Goal: Task Accomplishment & Management: Complete application form

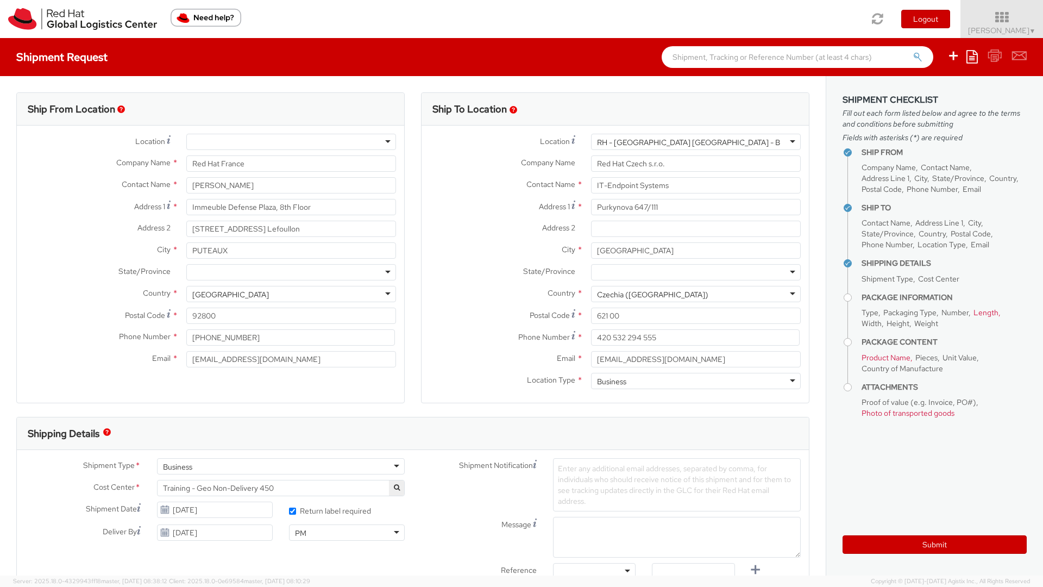
select select "LAPTOP"
type input "[STREET_ADDRESS]"
type input "MAISONS-ALFORT"
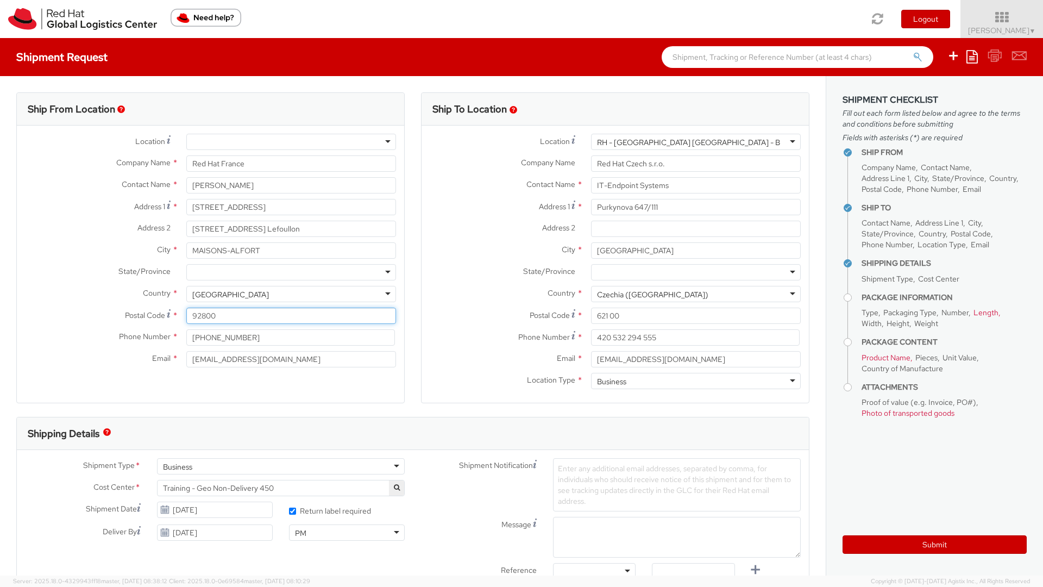
type input "94700"
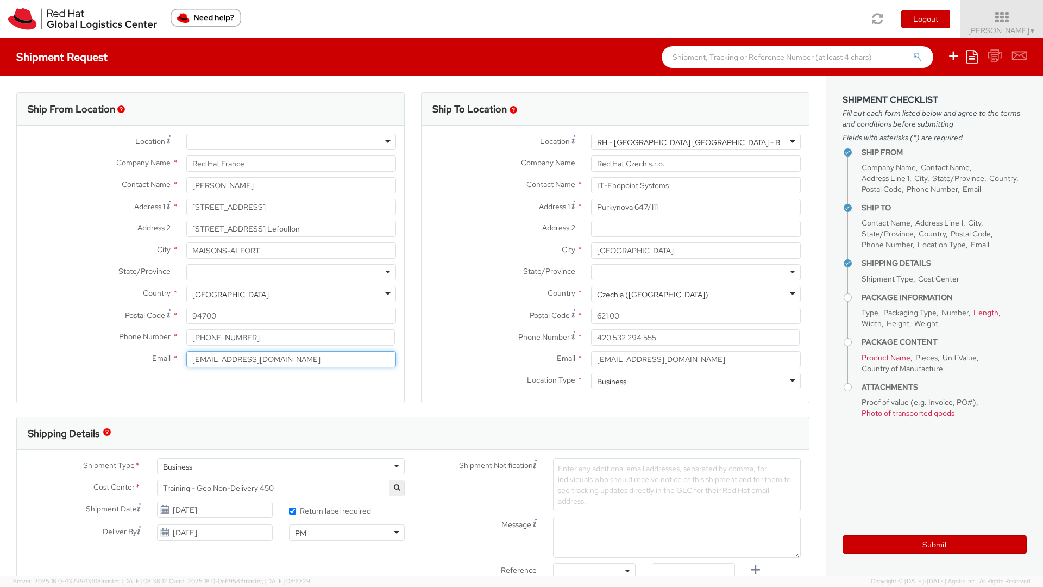
type input "[EMAIL_ADDRESS][DOMAIN_NAME]"
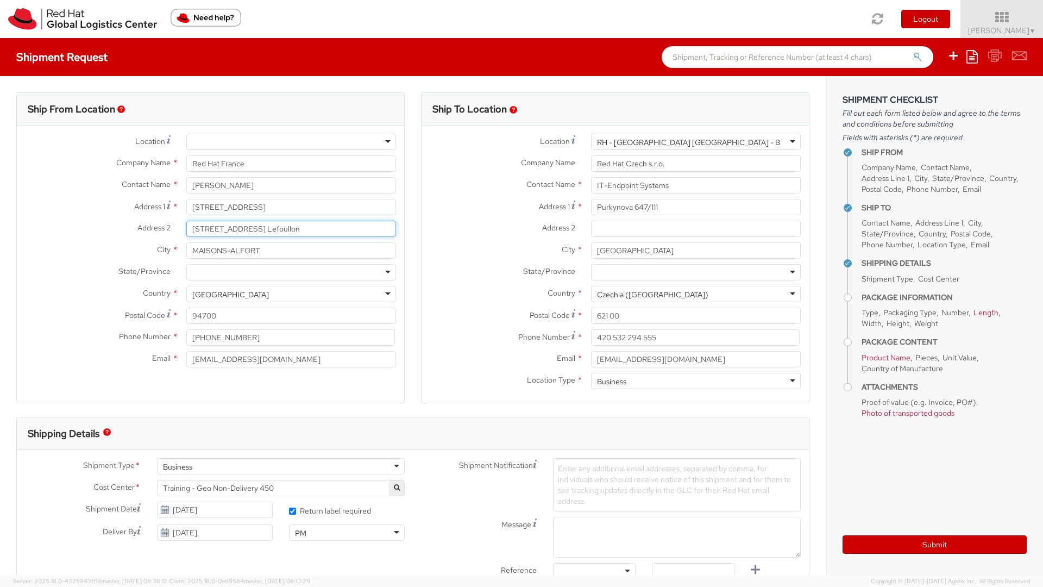
click at [297, 230] on input "[STREET_ADDRESS] Lefoullon" at bounding box center [291, 229] width 210 height 16
drag, startPoint x: 304, startPoint y: 230, endPoint x: 185, endPoint y: 223, distance: 119.2
click at [185, 223] on div "[STREET_ADDRESS] Lefoullon" at bounding box center [291, 229] width 226 height 16
click at [410, 305] on div "Ship From Location Location * [GEOGRAPHIC_DATA] - [GEOGRAPHIC_DATA] - [GEOGRAPH…" at bounding box center [210, 254] width 405 height 324
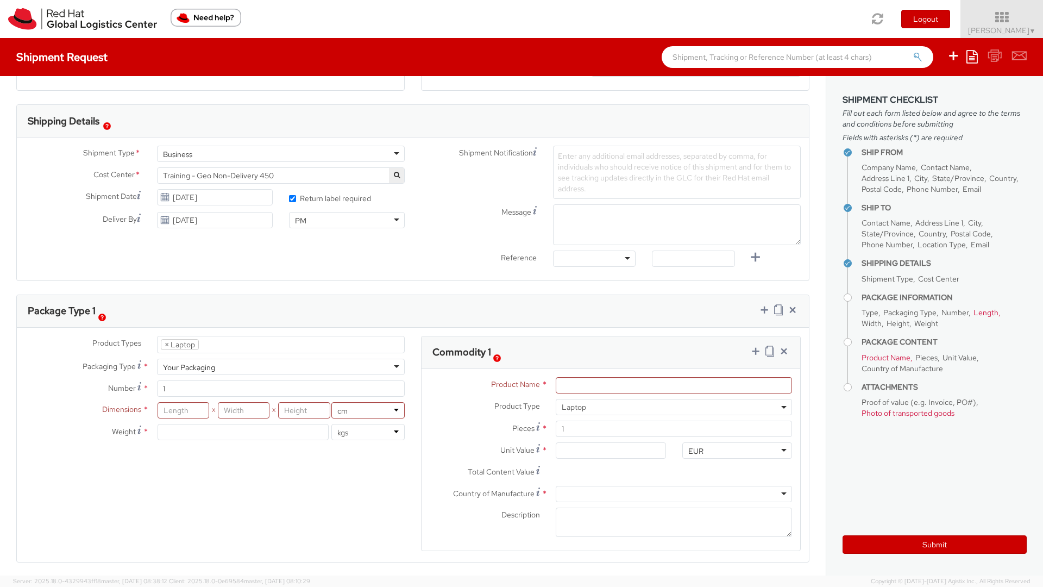
scroll to position [319, 0]
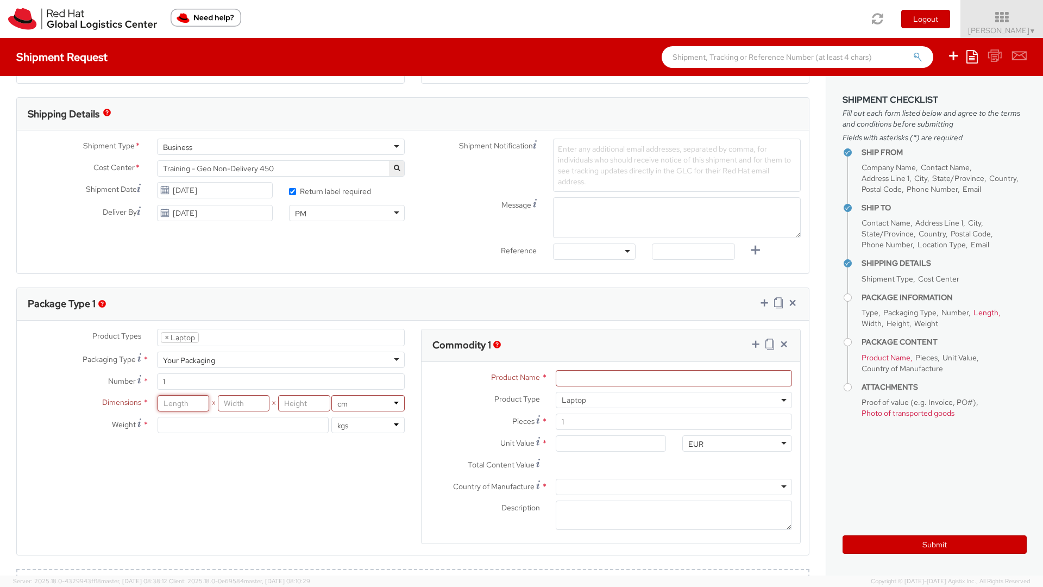
click at [182, 405] on input "number" at bounding box center [184, 403] width 52 height 16
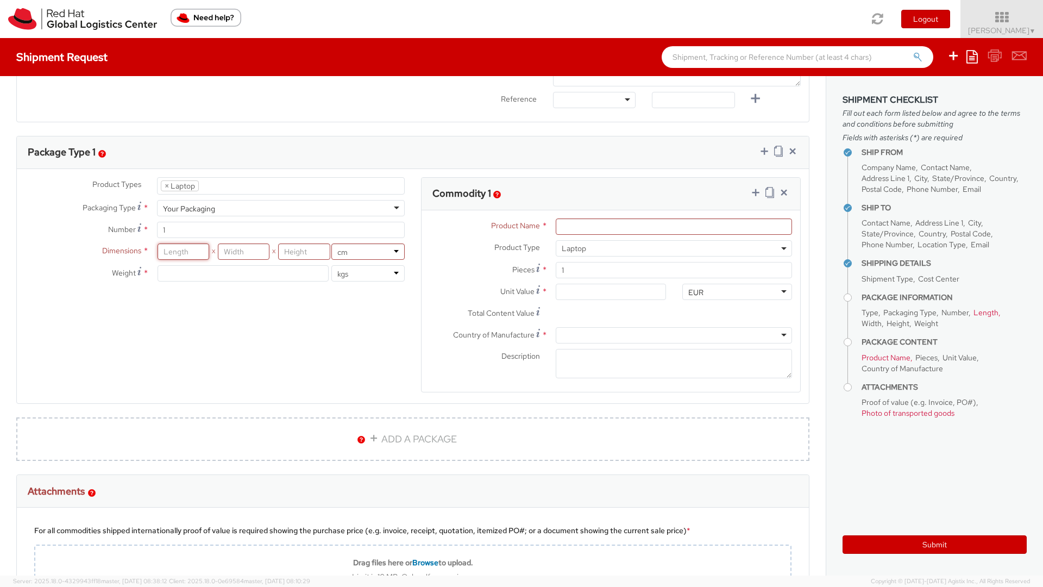
scroll to position [469, 0]
type input "44"
click at [240, 258] on input "number" at bounding box center [244, 254] width 52 height 16
type input "8"
click at [298, 252] on input "number" at bounding box center [304, 254] width 52 height 16
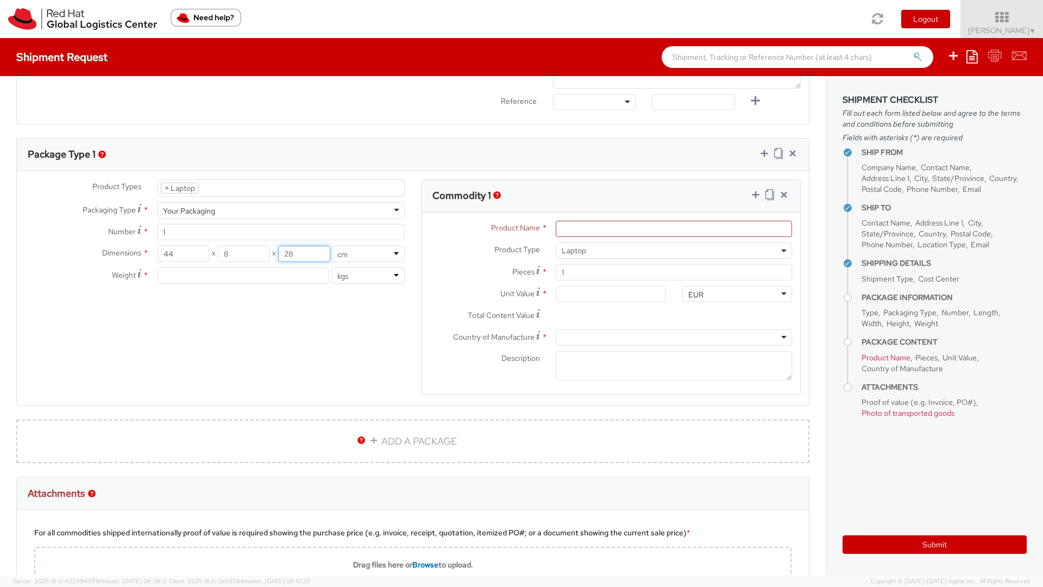
type input "28"
click at [254, 272] on input "number" at bounding box center [243, 275] width 171 height 16
click at [603, 231] on input "Product Name *" at bounding box center [674, 229] width 236 height 16
click at [580, 298] on input "Unit Value *" at bounding box center [611, 294] width 110 height 16
click at [253, 373] on div "Product Types * Documents Docking Station Laptop Monitor Other Hardware Server …" at bounding box center [413, 293] width 792 height 229
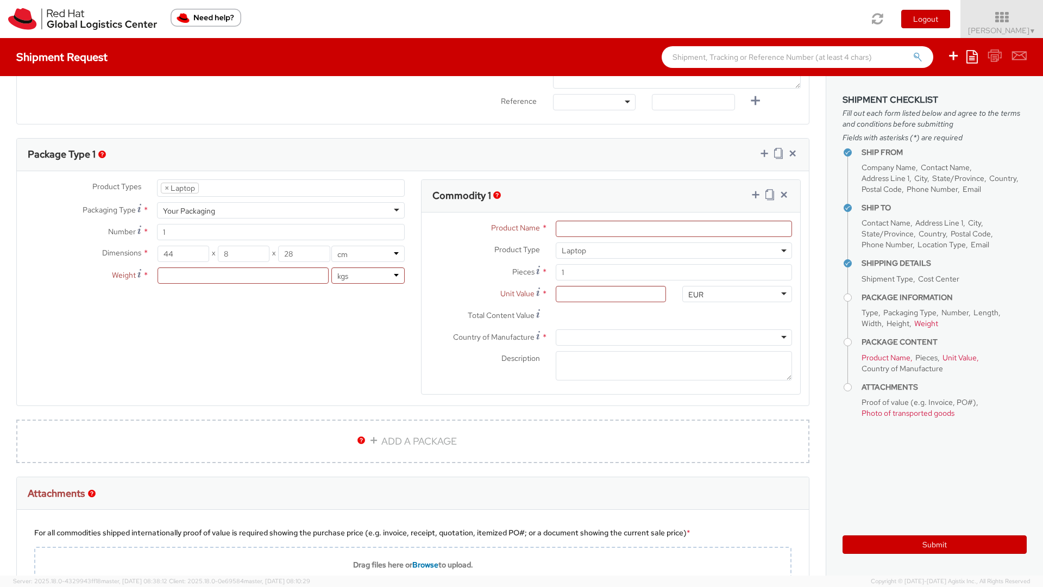
scroll to position [33, 0]
click at [265, 272] on input "number" at bounding box center [243, 275] width 171 height 16
type input "2"
click at [260, 322] on div "Product Types * Documents Docking Station Laptop Monitor Other Hardware Server …" at bounding box center [413, 293] width 792 height 229
click at [638, 230] on input "Product Name *" at bounding box center [674, 229] width 236 height 16
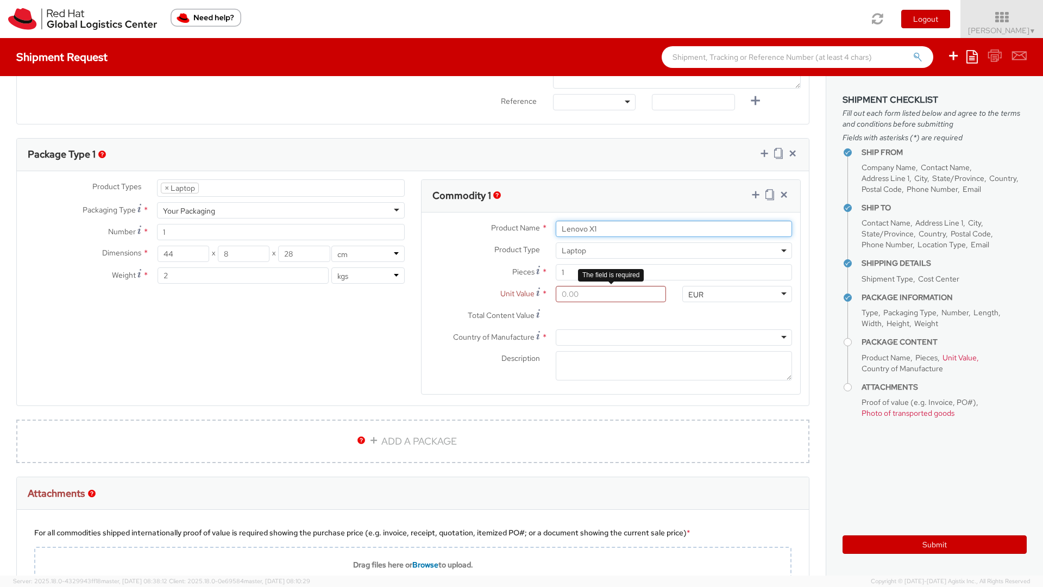
type input "Lenovo X1"
click at [600, 294] on input "Unit Value *" at bounding box center [611, 294] width 110 height 16
drag, startPoint x: 611, startPoint y: 296, endPoint x: 556, endPoint y: 296, distance: 55.4
click at [556, 296] on input "Unit Value *" at bounding box center [611, 294] width 110 height 16
drag, startPoint x: 588, startPoint y: 296, endPoint x: 547, endPoint y: 289, distance: 41.4
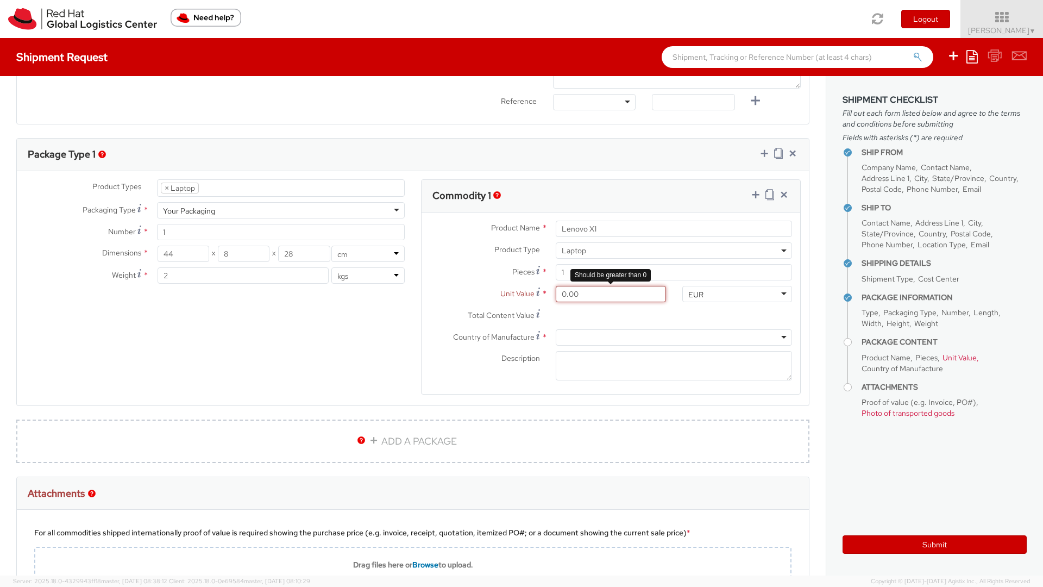
click at [548, 289] on div "0.00" at bounding box center [611, 294] width 126 height 16
type input "1,000.00"
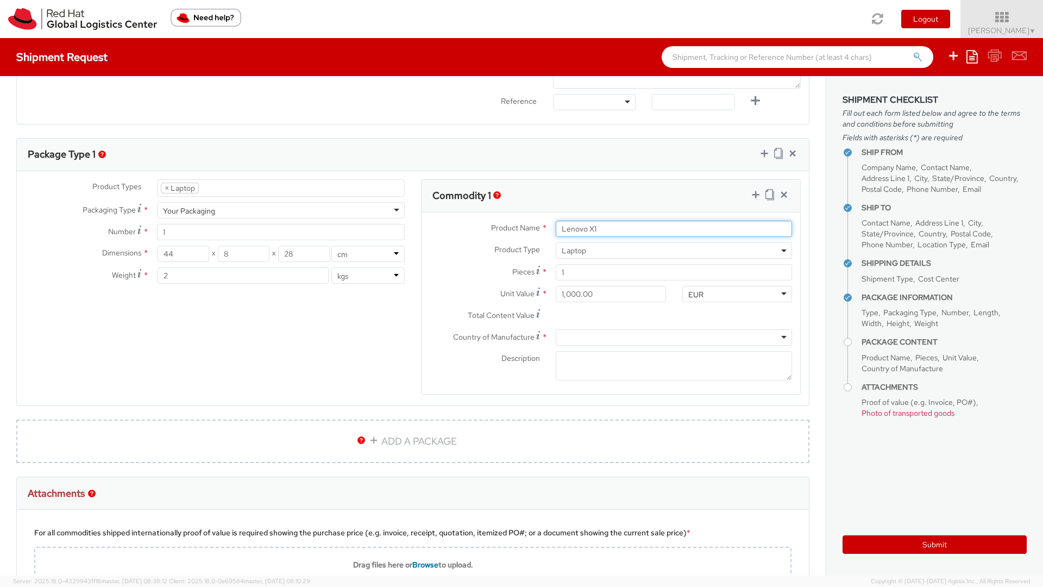
click at [589, 230] on input "Lenovo X1" at bounding box center [674, 229] width 236 height 16
type input "Lenovo Thinkpad X1"
click at [572, 337] on div at bounding box center [674, 337] width 236 height 16
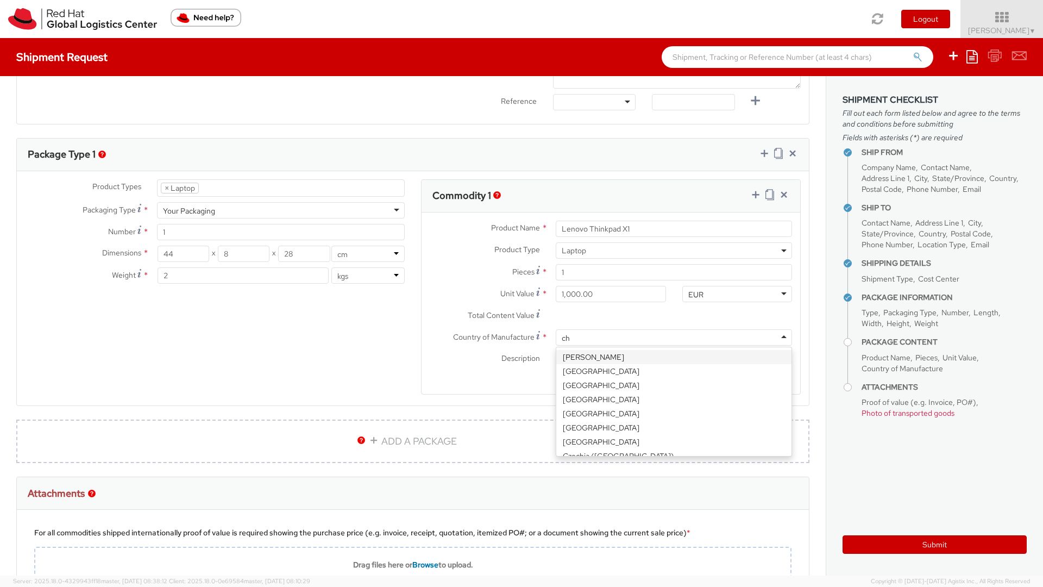
type input "chi"
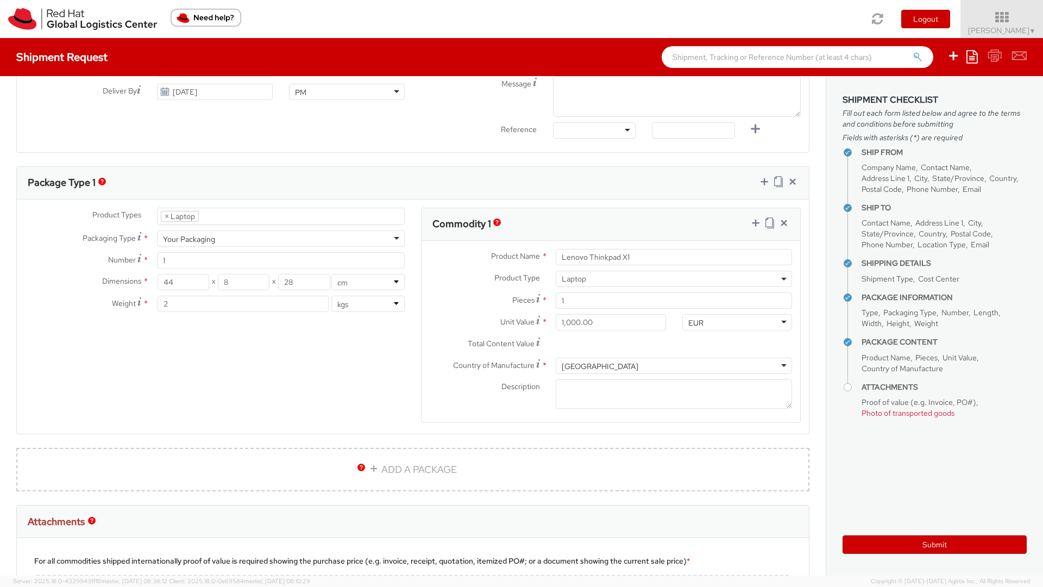
scroll to position [440, 0]
click at [786, 222] on icon at bounding box center [784, 223] width 11 height 11
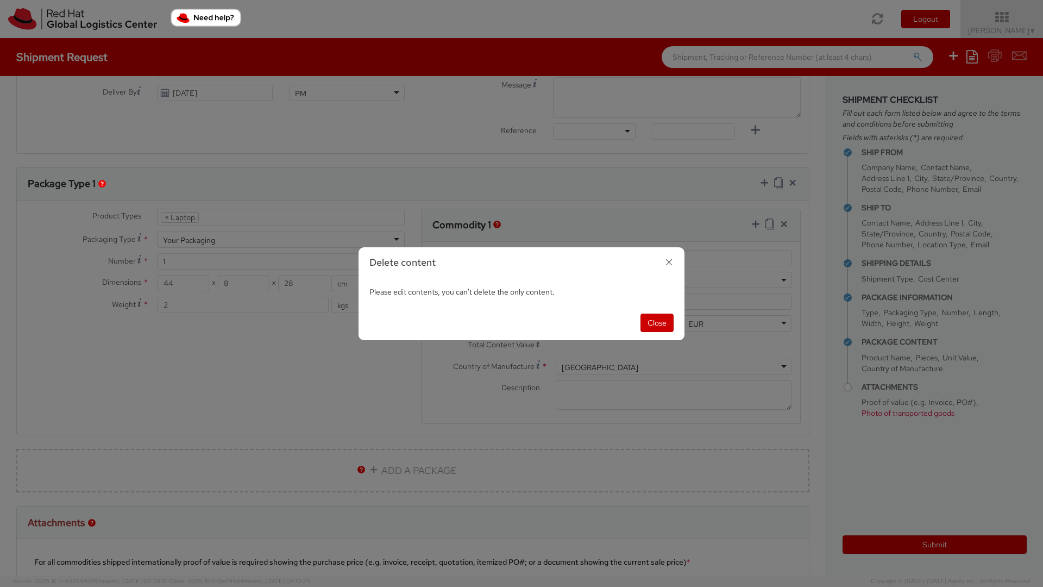
click at [672, 262] on icon "button" at bounding box center [669, 262] width 16 height 16
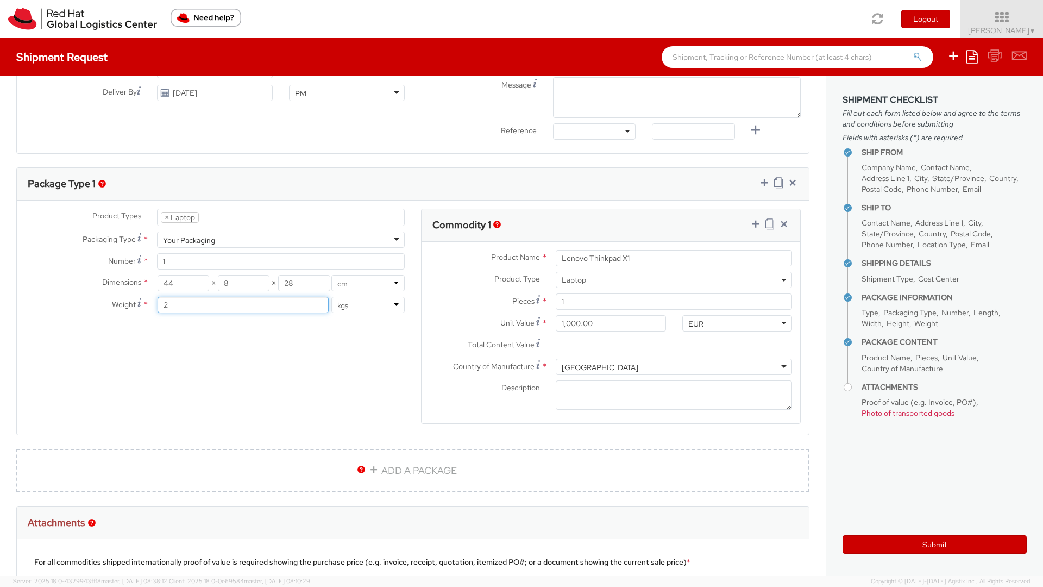
click at [192, 307] on input "2" at bounding box center [243, 305] width 171 height 16
type input "3"
click at [210, 355] on div "Product Types * Documents Docking Station Laptop Monitor Other Hardware Server …" at bounding box center [413, 323] width 792 height 229
drag, startPoint x: 603, startPoint y: 328, endPoint x: 549, endPoint y: 322, distance: 54.2
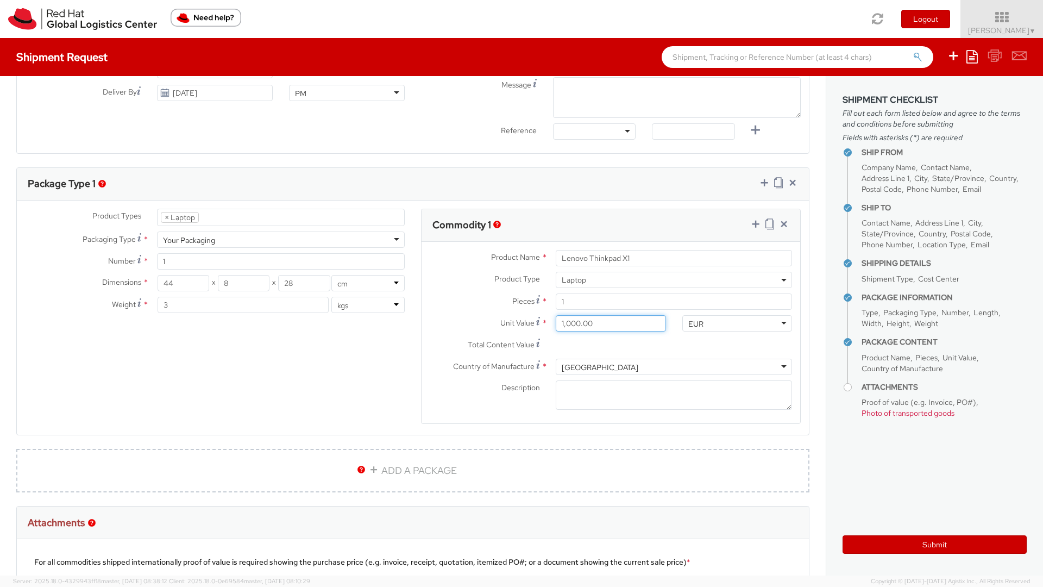
click at [549, 322] on div "1,000.00" at bounding box center [611, 323] width 126 height 16
type input "500.00"
click at [378, 406] on div "Product Types * Documents Docking Station Laptop Monitor Other Hardware Server …" at bounding box center [413, 323] width 792 height 229
click at [753, 224] on icon at bounding box center [755, 223] width 11 height 11
select select
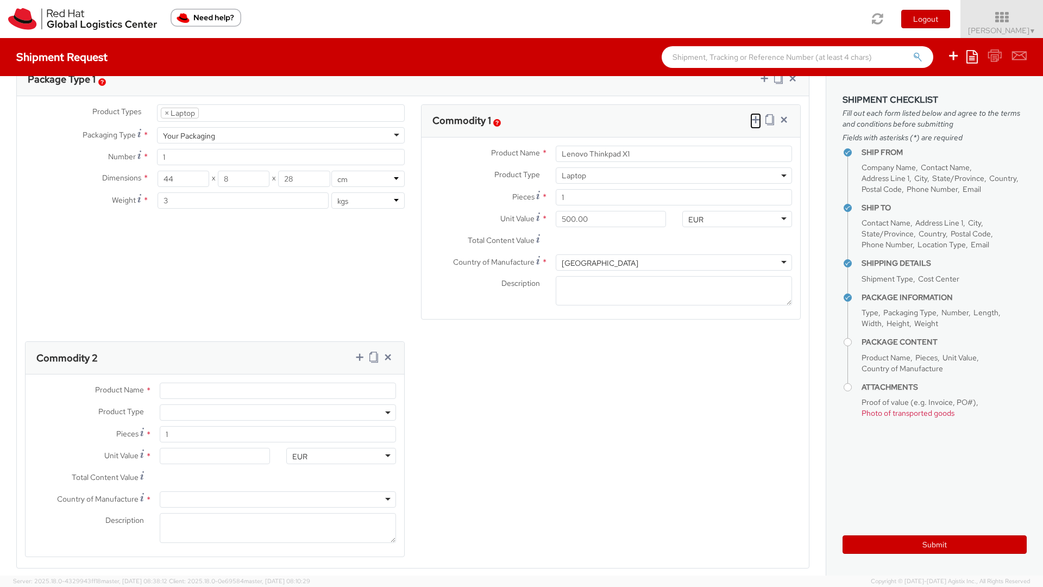
scroll to position [547, 0]
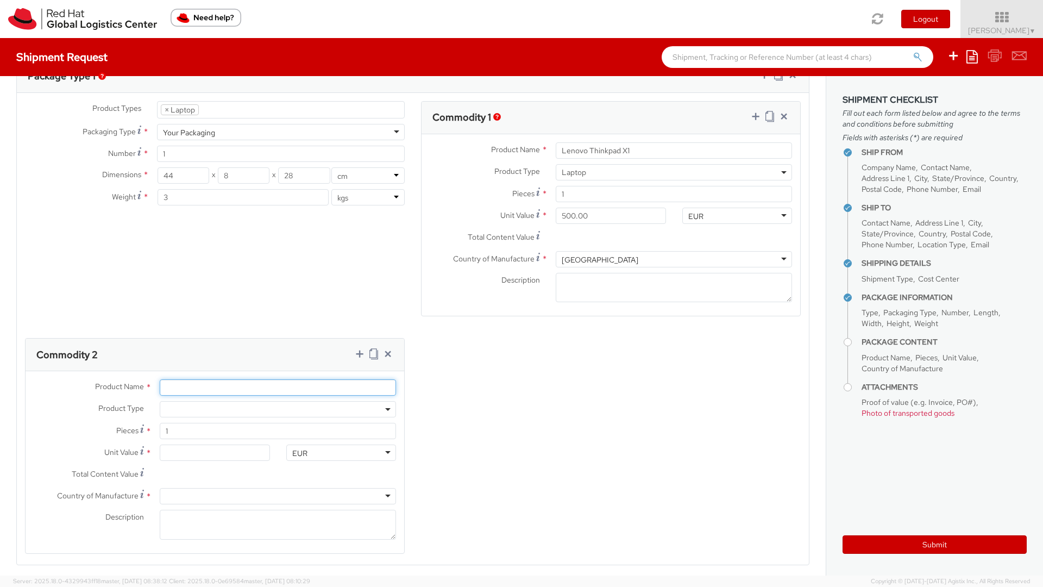
click at [190, 387] on input "Product Name *" at bounding box center [278, 387] width 236 height 16
drag, startPoint x: 182, startPoint y: 382, endPoint x: 148, endPoint y: 382, distance: 33.7
click at [148, 382] on div "Product Name * Do" at bounding box center [215, 387] width 379 height 16
drag, startPoint x: 181, startPoint y: 387, endPoint x: 152, endPoint y: 387, distance: 29.3
click at [152, 387] on div "Do" at bounding box center [278, 387] width 253 height 16
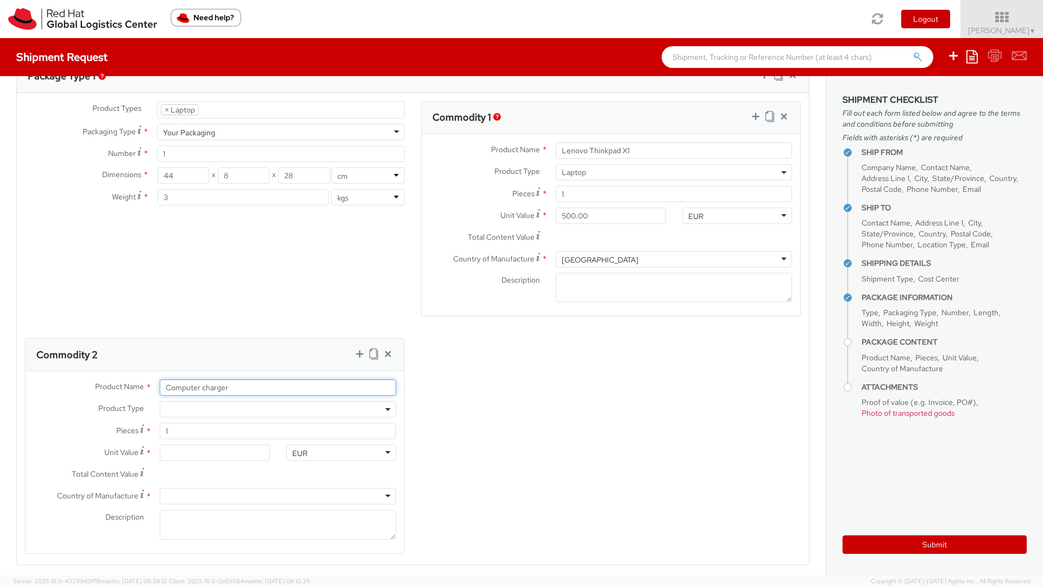
type input "Computer charger"
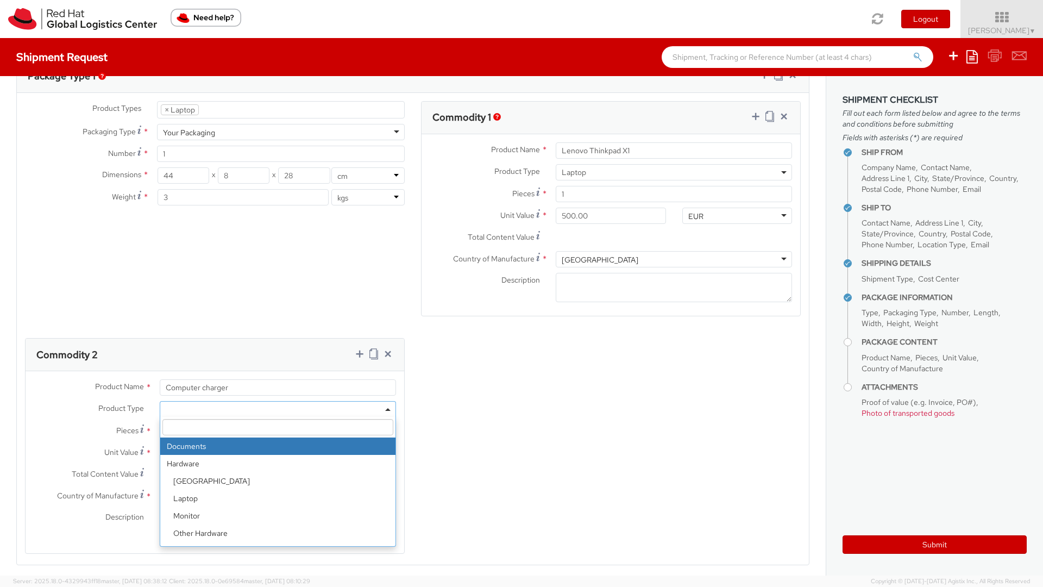
click at [180, 407] on span at bounding box center [278, 409] width 236 height 16
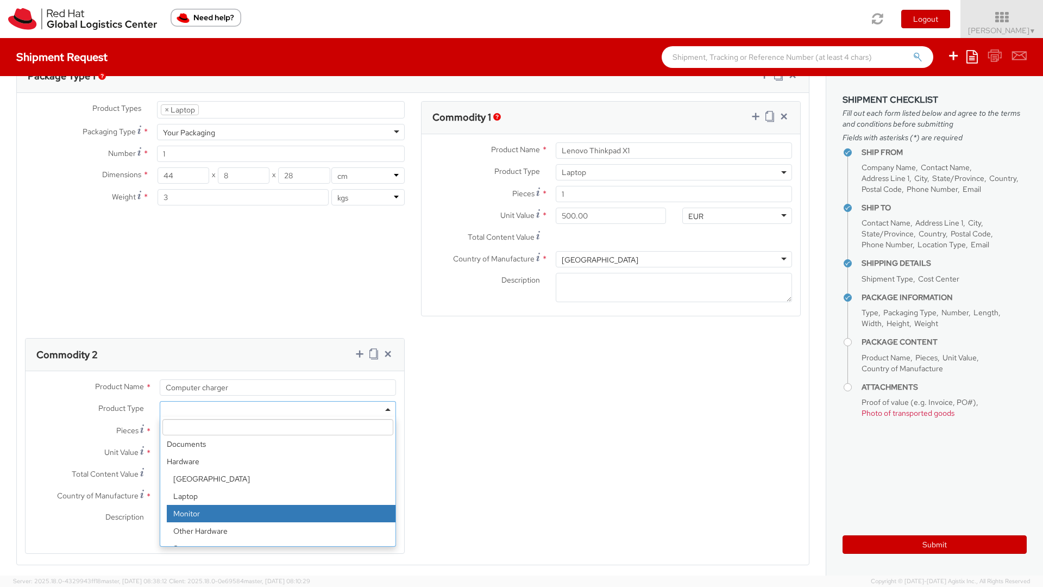
scroll to position [3, 0]
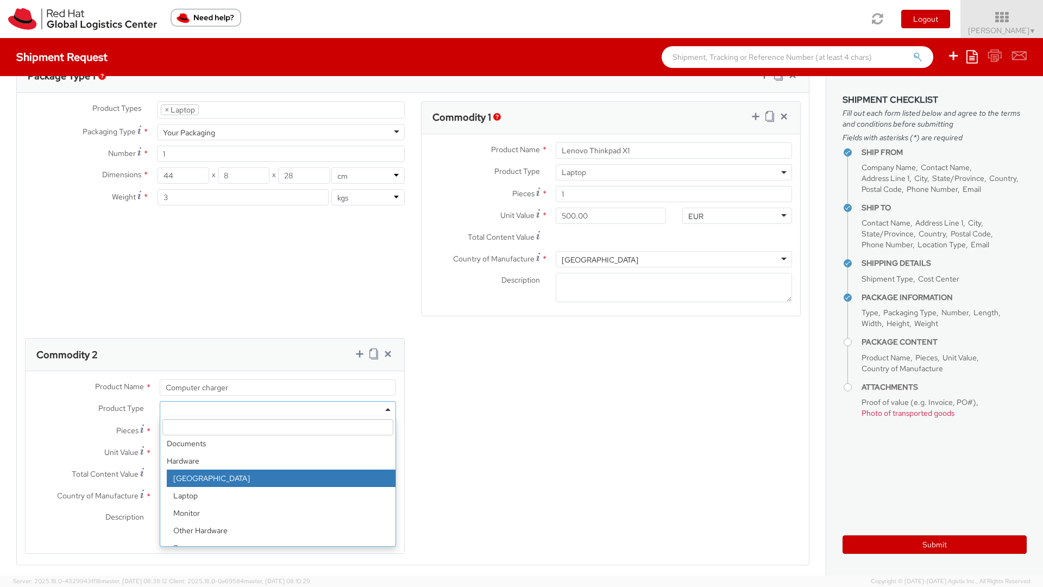
select select "DOC_STATION"
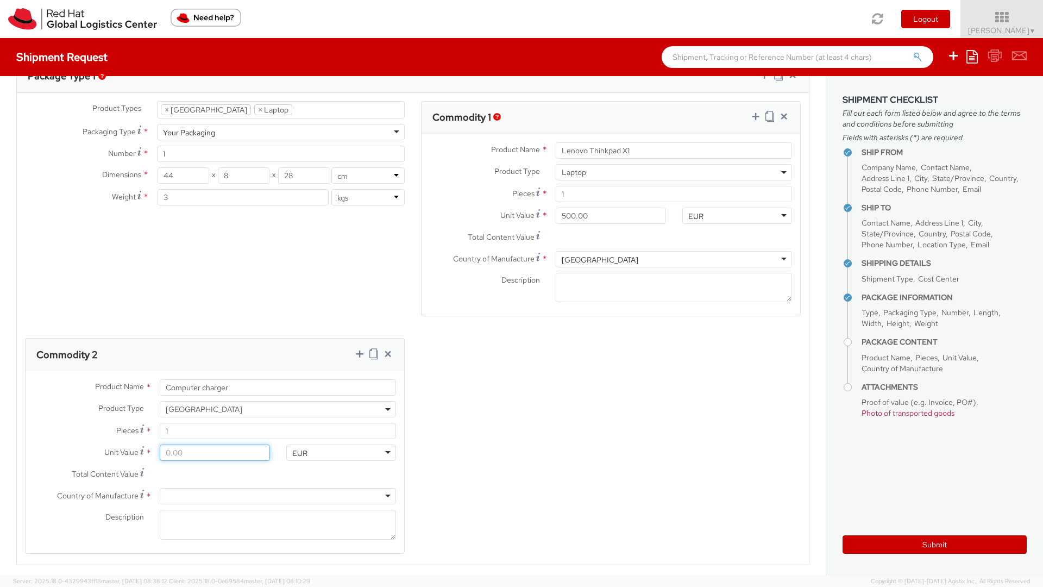
click at [214, 458] on input "Unit Value *" at bounding box center [215, 452] width 110 height 16
type input "1.00"
type input "10.00"
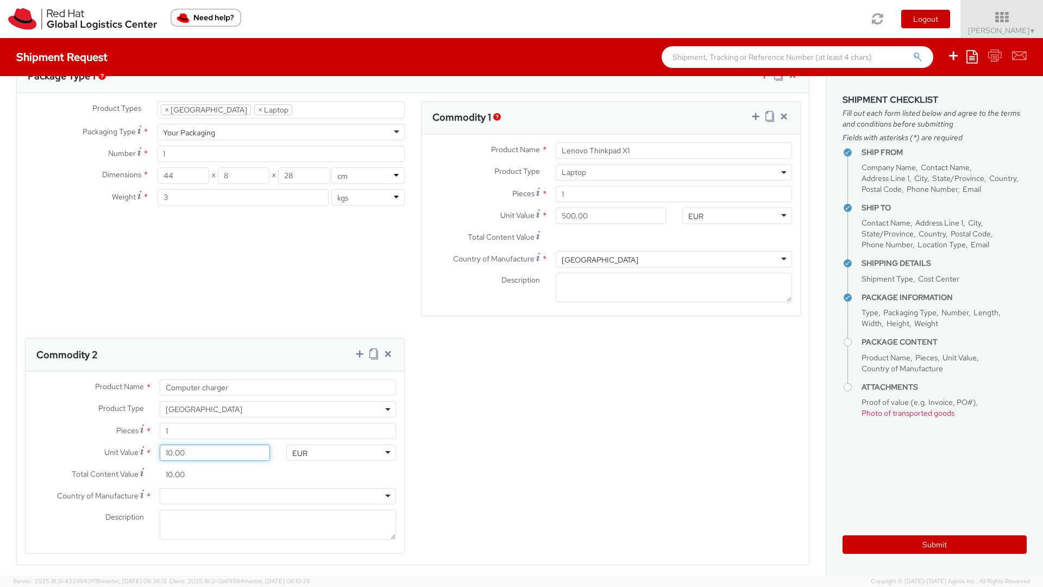
type input "100.00"
click at [214, 493] on div at bounding box center [278, 496] width 236 height 16
type input "ch"
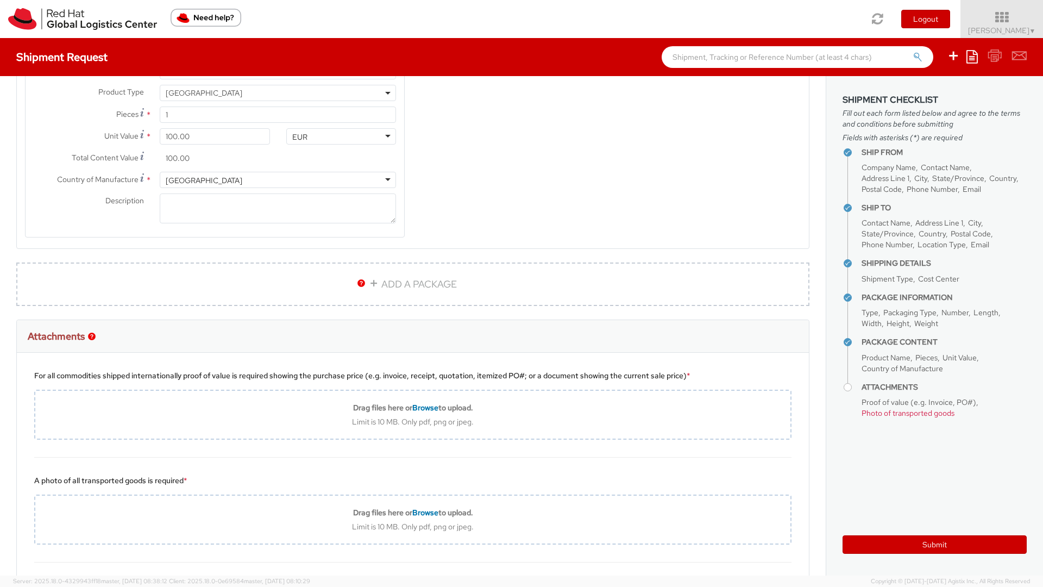
scroll to position [33, 0]
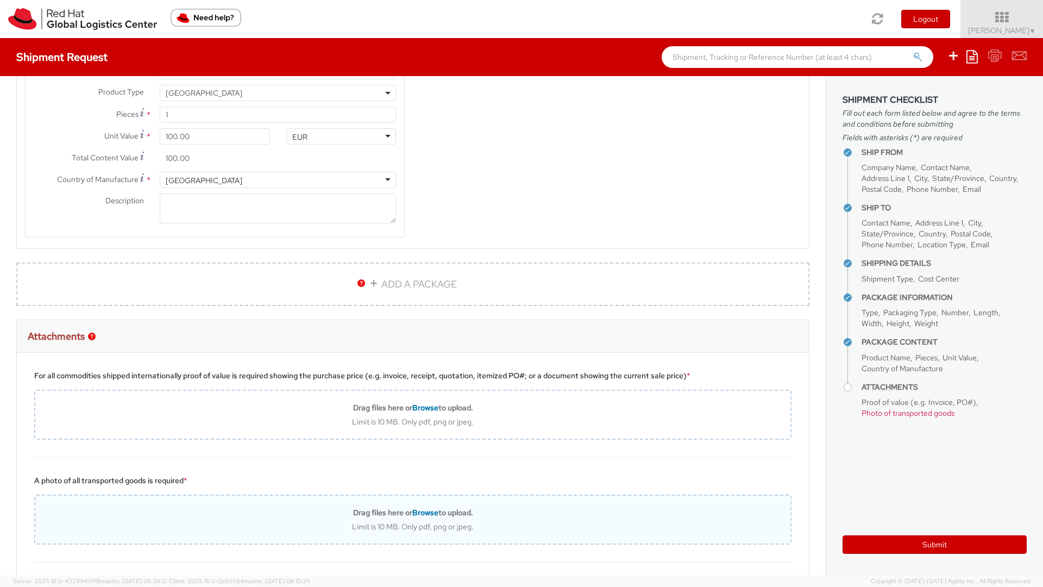
click at [424, 515] on span "Browse" at bounding box center [425, 512] width 26 height 10
type input "C:\fakepath\IMG_1198.jpg"
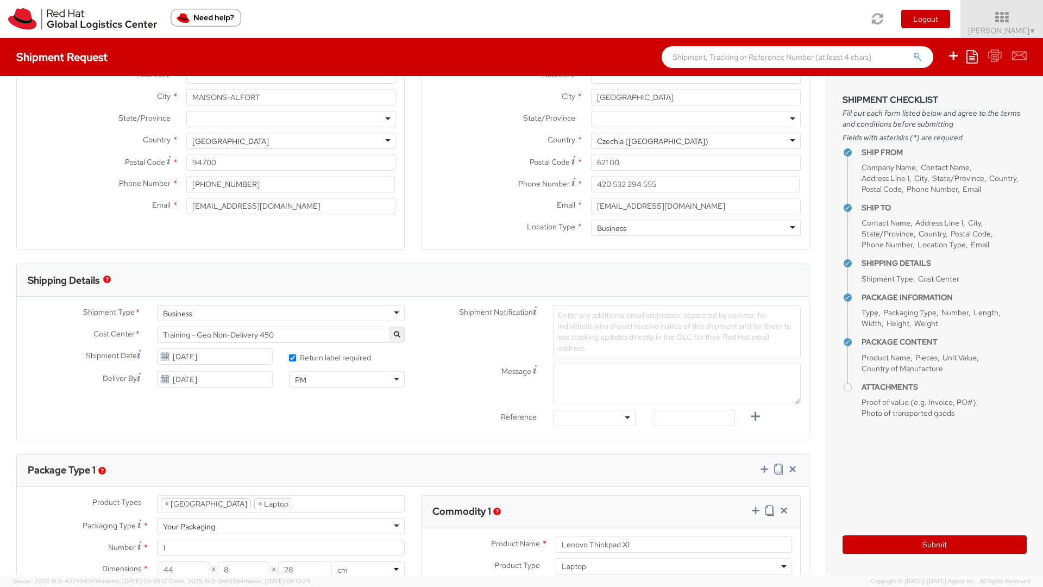
scroll to position [153, 0]
click at [580, 317] on span "Enter any additional email addresses, separated by comma, for individuals who s…" at bounding box center [674, 332] width 233 height 42
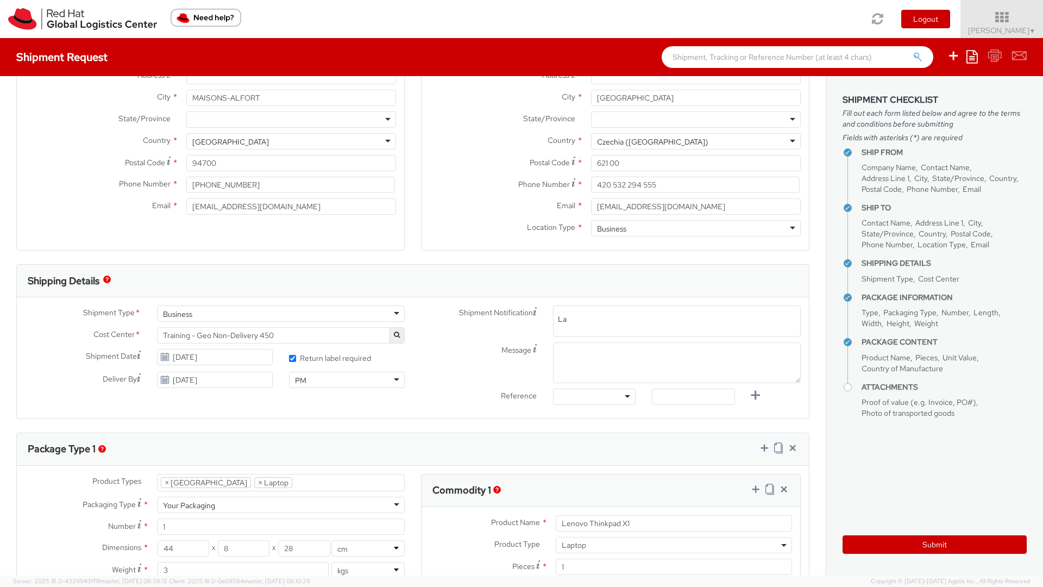
type input "L"
type input "R"
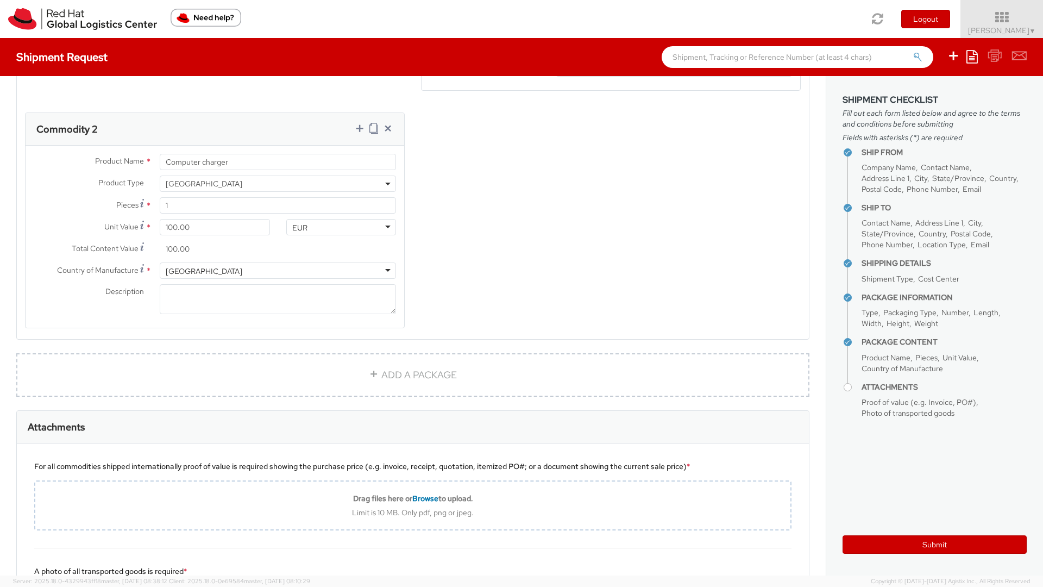
scroll to position [757, 0]
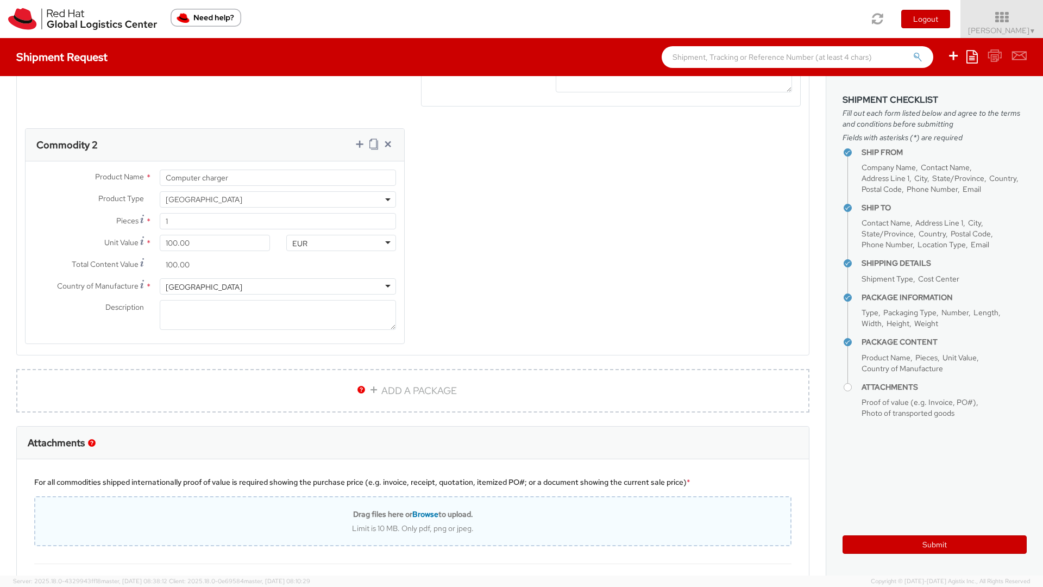
click at [430, 493] on div "For all commodities shipped internationally proof of value is required showing …" at bounding box center [413, 511] width 792 height 105
click at [424, 513] on span "Browse" at bounding box center [425, 514] width 26 height 10
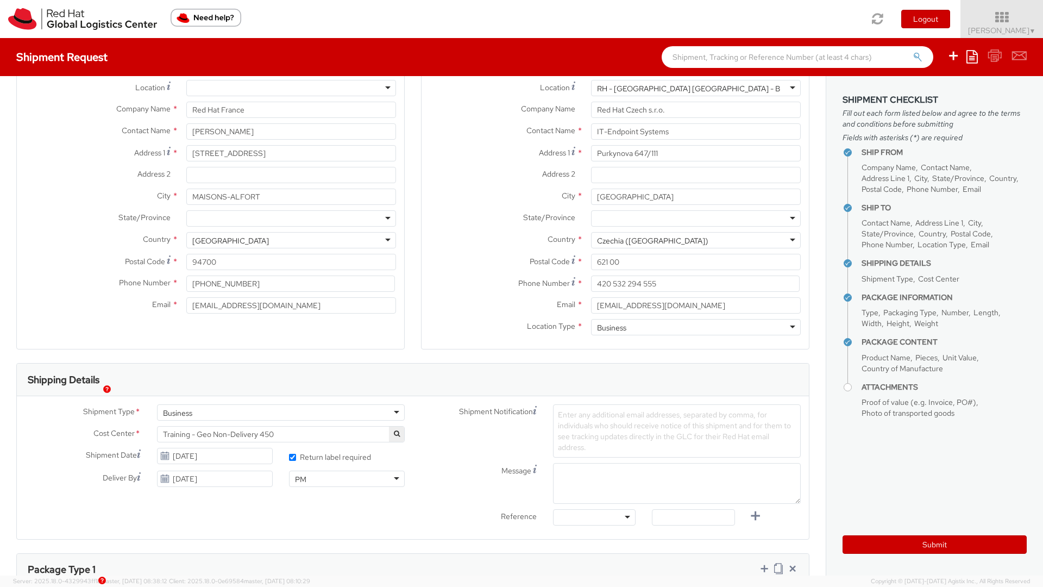
scroll to position [20, 0]
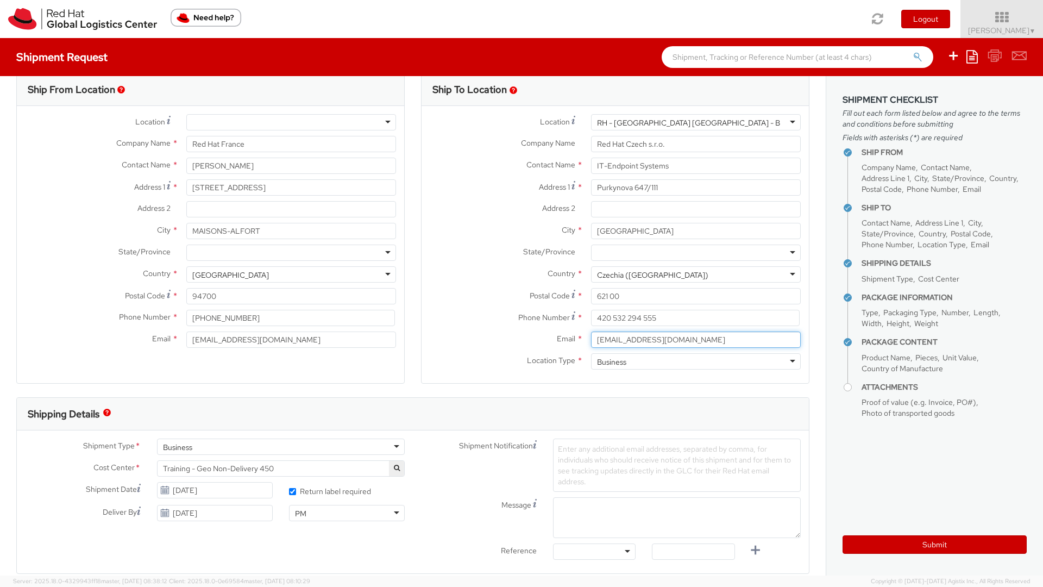
click at [702, 340] on input "[EMAIL_ADDRESS][DOMAIN_NAME]" at bounding box center [696, 339] width 210 height 16
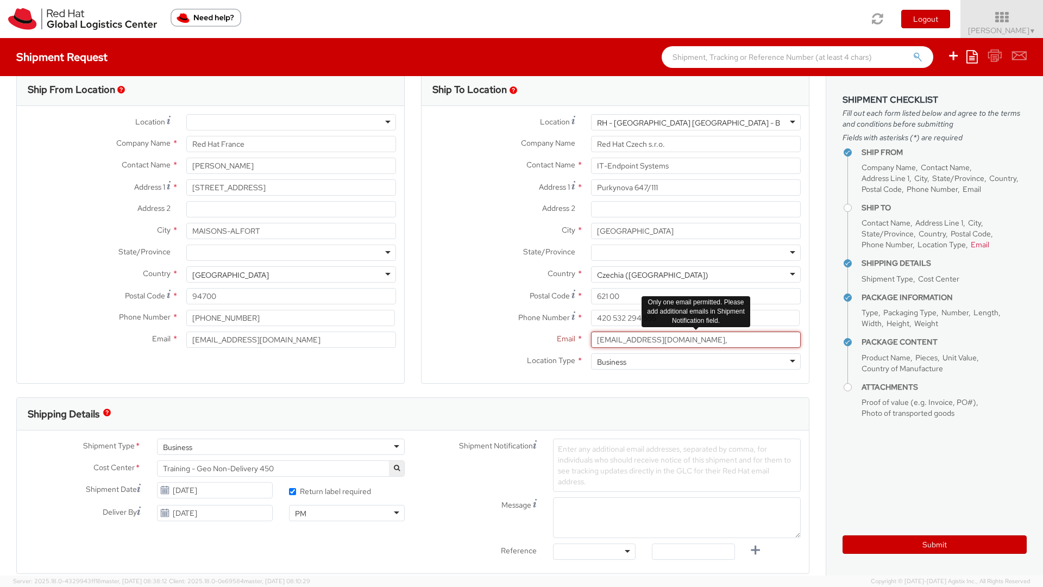
type input "[EMAIL_ADDRESS][DOMAIN_NAME]"
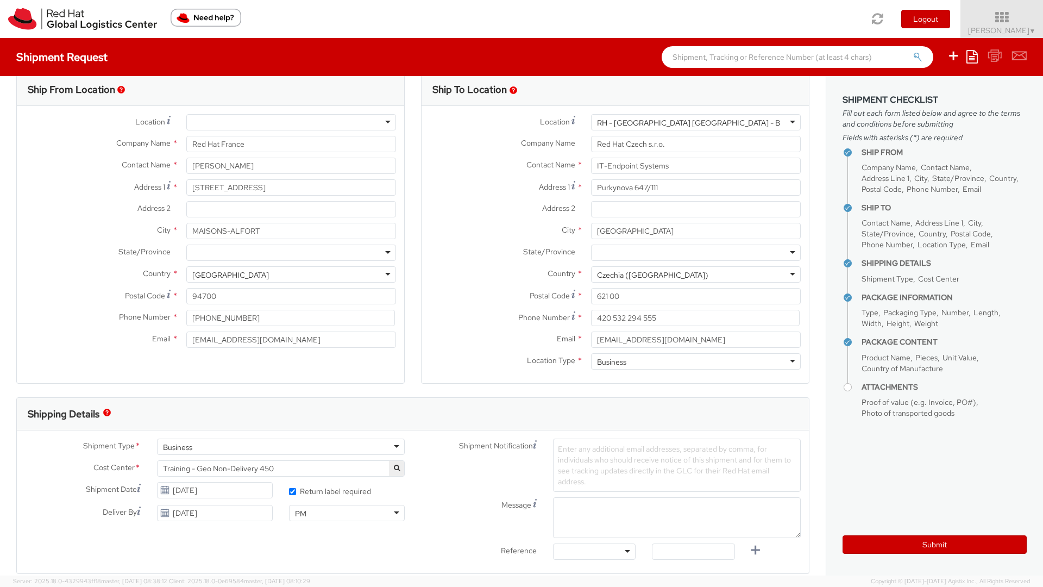
click at [603, 455] on span "Enter any additional email addresses, separated by comma, for individuals who s…" at bounding box center [674, 465] width 233 height 42
paste input "[EMAIL_ADDRESS][DOMAIN_NAME]"
type input "[EMAIL_ADDRESS][DOMAIN_NAME]"
click at [288, 339] on input "[EMAIL_ADDRESS][DOMAIN_NAME]" at bounding box center [291, 339] width 210 height 16
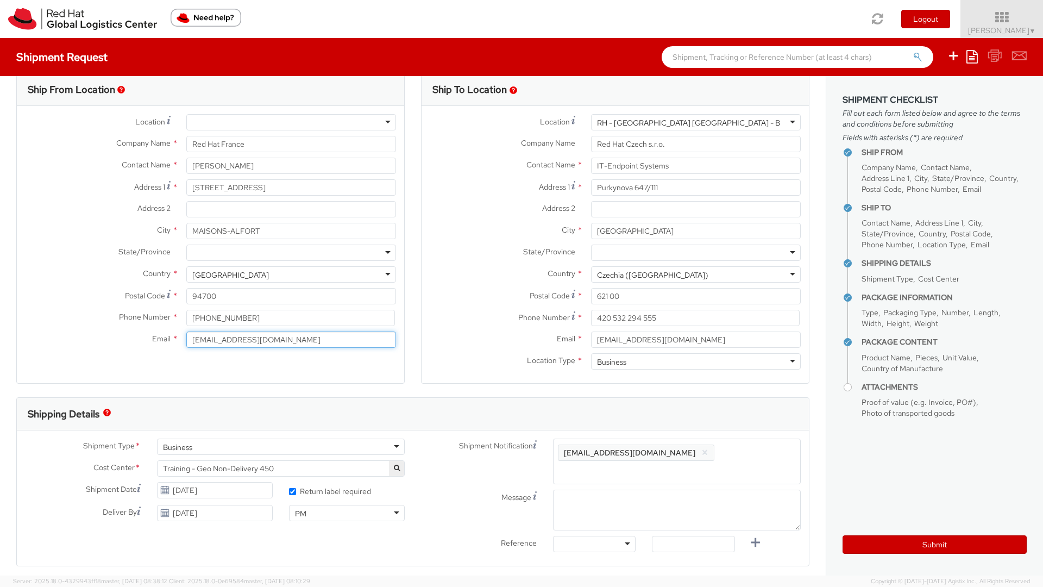
drag, startPoint x: 288, startPoint y: 339, endPoint x: 181, endPoint y: 341, distance: 107.0
click at [181, 341] on div "[EMAIL_ADDRESS][DOMAIN_NAME]" at bounding box center [291, 339] width 226 height 16
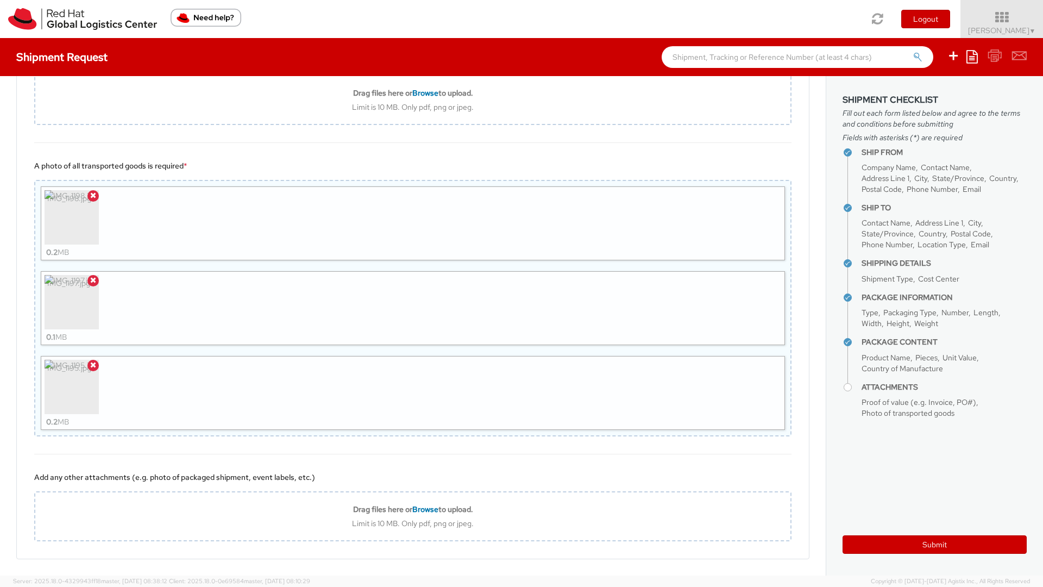
scroll to position [1197, 0]
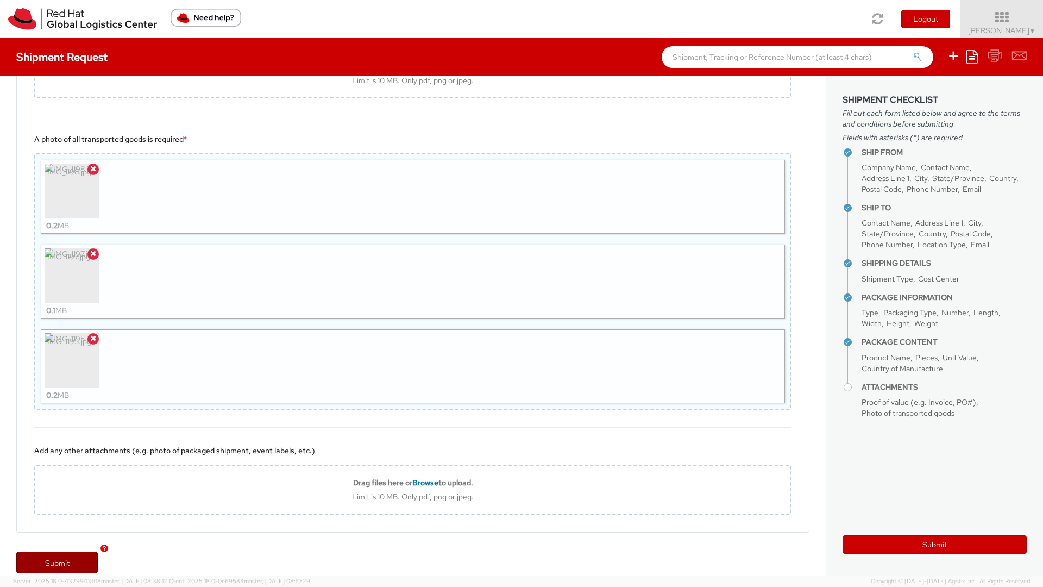
type input "[EMAIL_ADDRESS][DOMAIN_NAME]"
click at [72, 551] on link "Submit" at bounding box center [56, 562] width 81 height 22
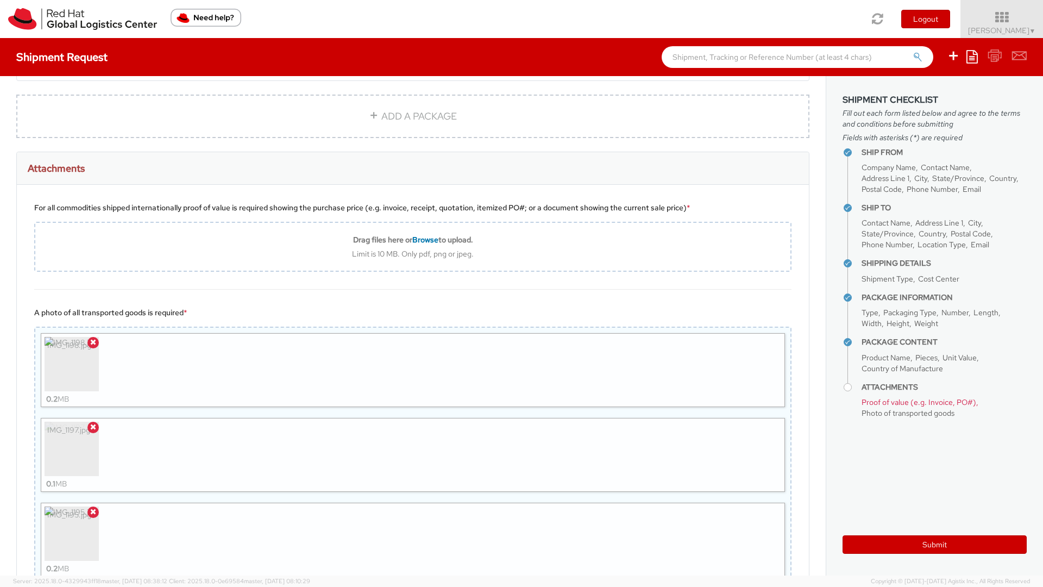
scroll to position [962, 0]
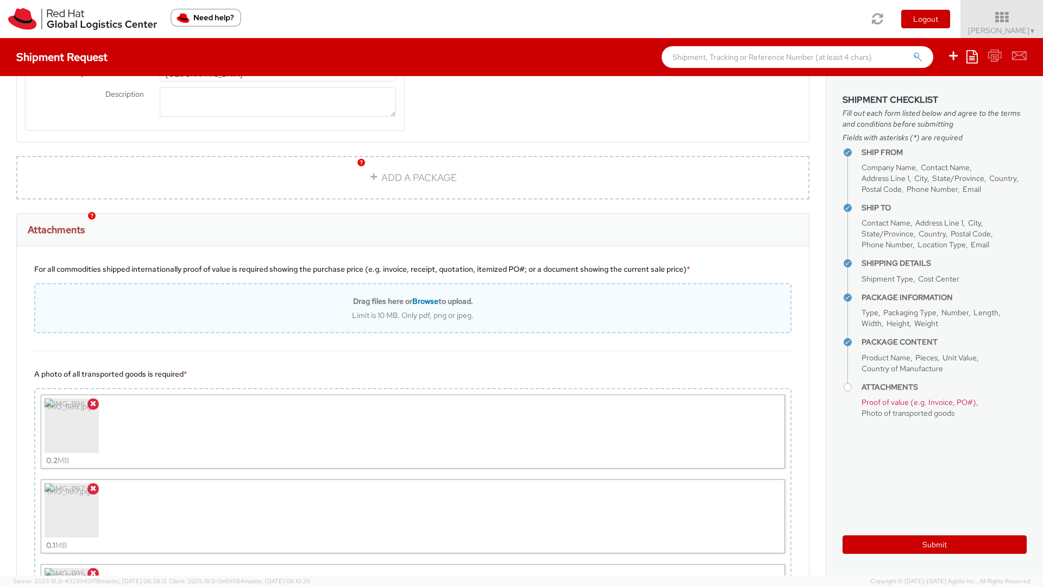
click at [430, 296] on span "Browse" at bounding box center [425, 301] width 26 height 10
click at [427, 296] on span "Browse" at bounding box center [425, 301] width 26 height 10
type input "C:\fakepath\IMG_1198.jpg"
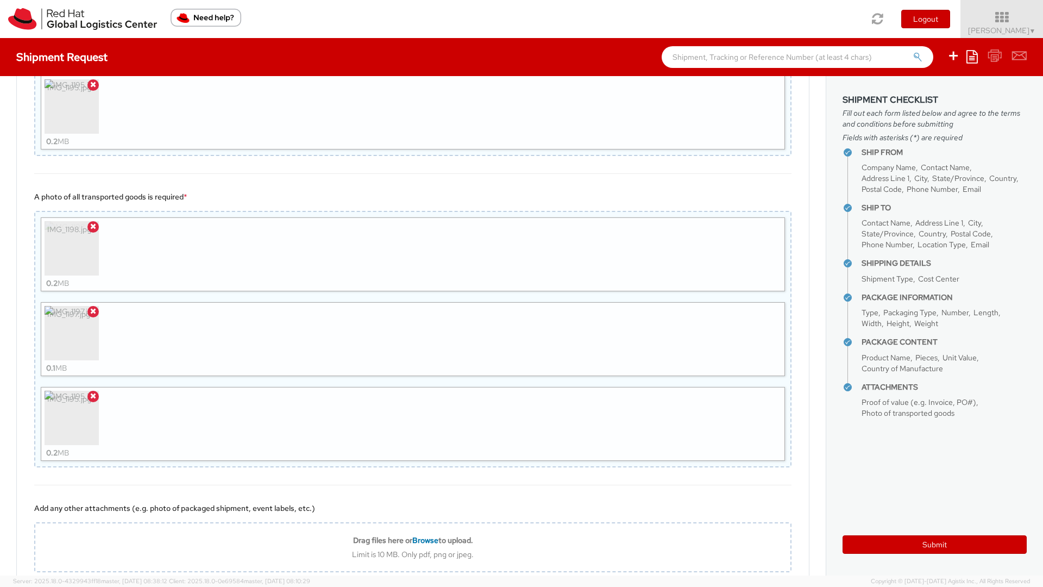
scroll to position [1403, 0]
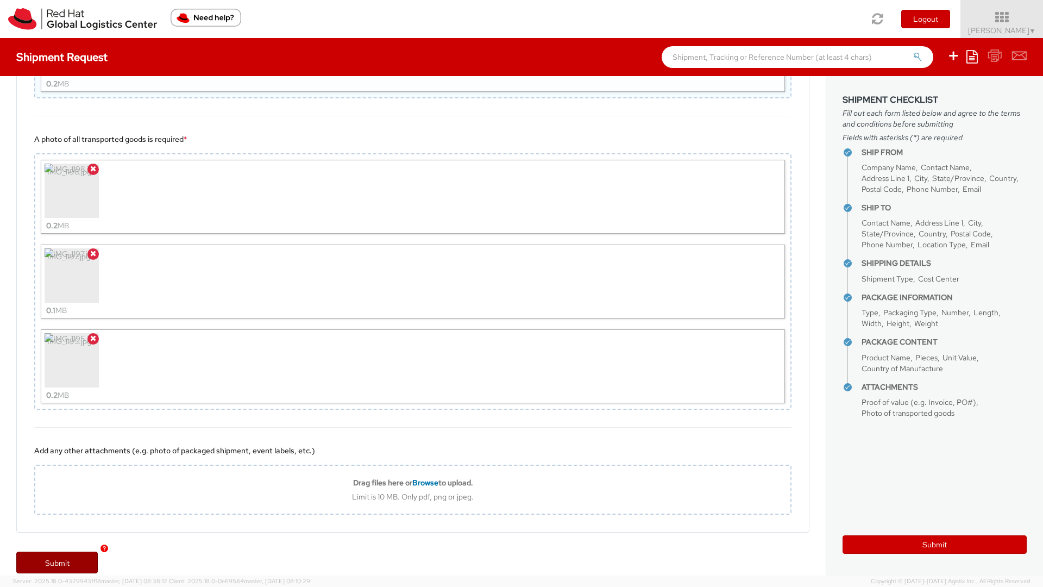
click at [46, 551] on link "Submit" at bounding box center [56, 562] width 81 height 22
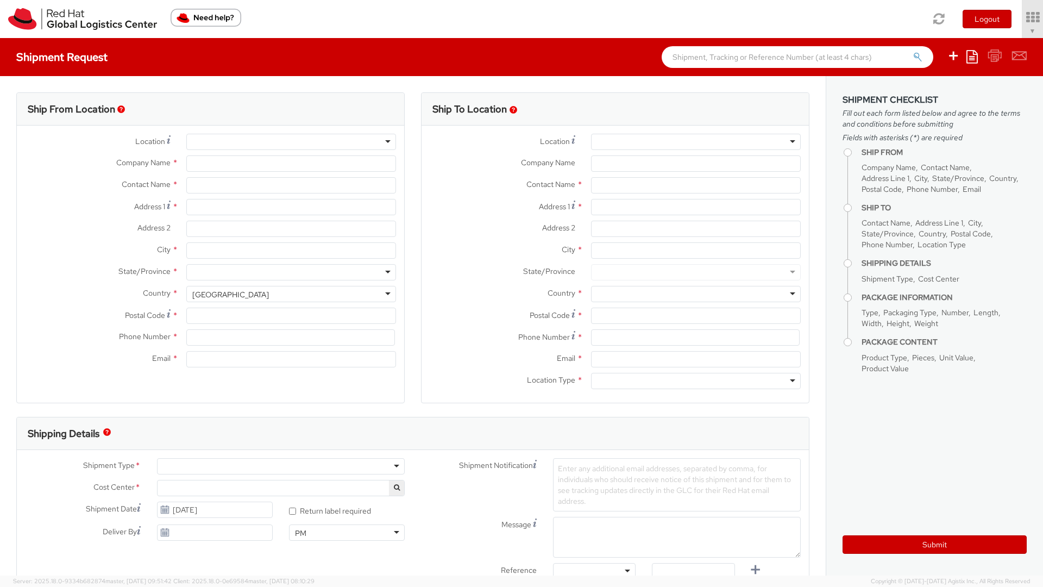
select select "450"
select select
type input "Red Hat France SARL"
type input "[PERSON_NAME]"
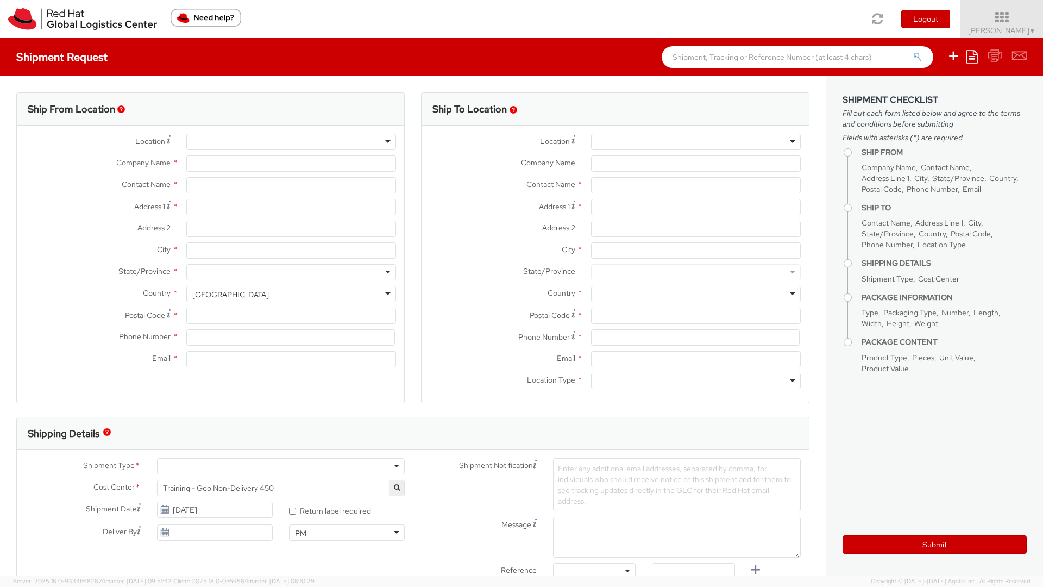
type input "Immeuble Defense Plaza, 8th Floor"
type input "[STREET_ADDRESS] Lefoullon"
type input "PUTEAUX"
type input "92800"
type input "+3314191232"
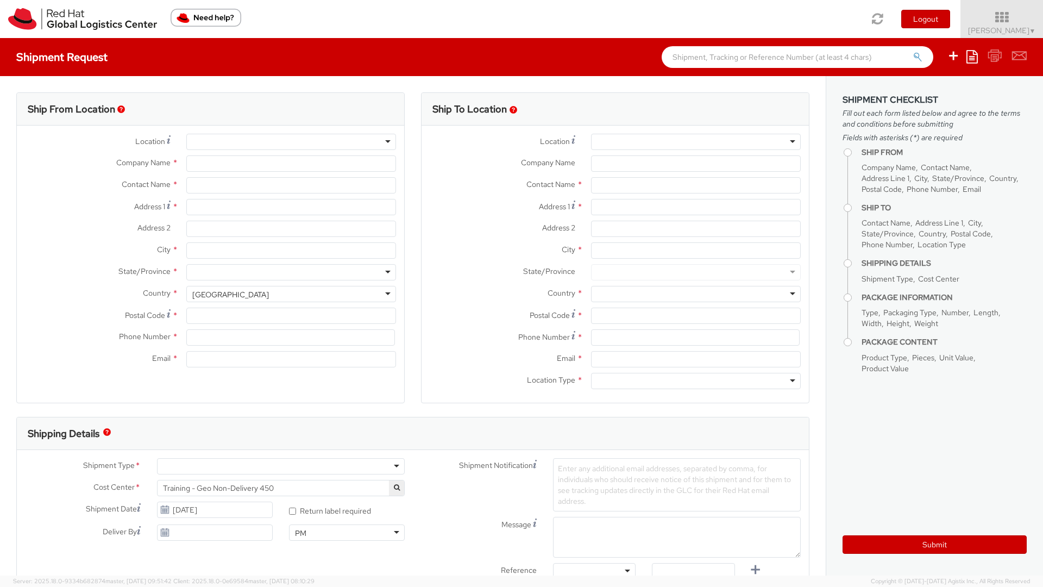
type input "[EMAIL_ADDRESS][DOMAIN_NAME]"
select select "CM"
select select "KGS"
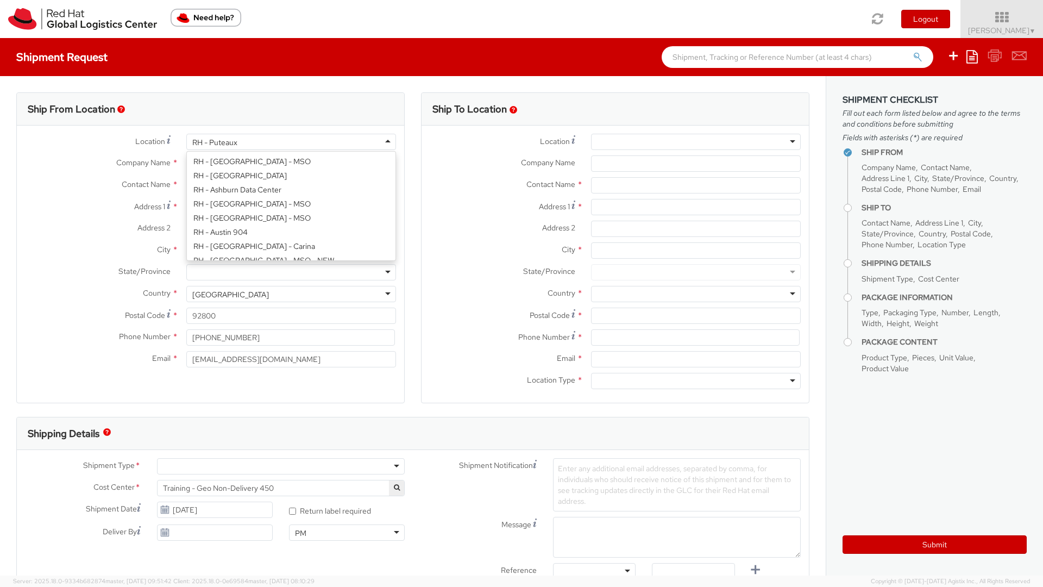
scroll to position [1298, 0]
click at [288, 140] on div "RH - Puteaux" at bounding box center [291, 142] width 210 height 16
click at [63, 172] on div "Company Name * Red Hat France SARL" at bounding box center [210, 166] width 387 height 22
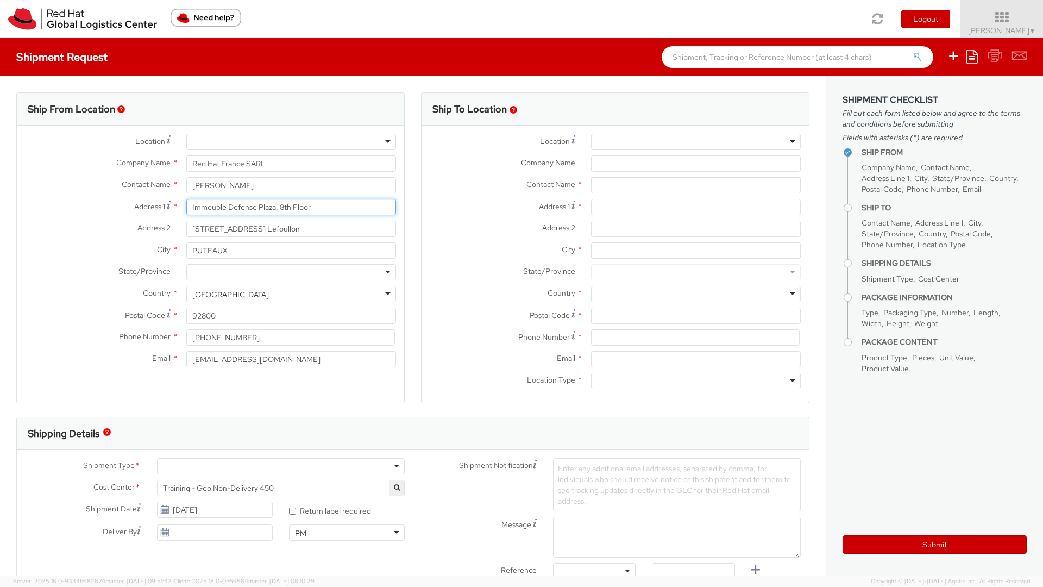
click at [248, 206] on input "Immeuble Defense Plaza, 8th Floor" at bounding box center [291, 207] width 210 height 16
drag, startPoint x: 324, startPoint y: 204, endPoint x: 169, endPoint y: 206, distance: 155.4
click at [169, 206] on div "Address 1 For cross streets use street names with '&' or 'and' in between. For …" at bounding box center [210, 207] width 387 height 16
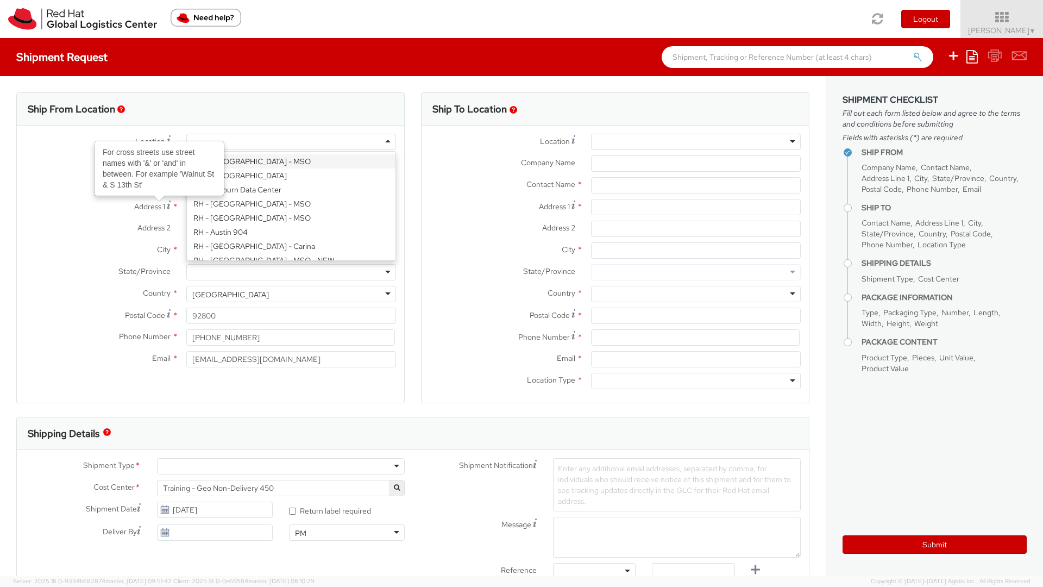
click at [345, 147] on div at bounding box center [291, 142] width 210 height 16
click at [49, 173] on div "Company Name * Red Hat France SARL" at bounding box center [210, 166] width 387 height 22
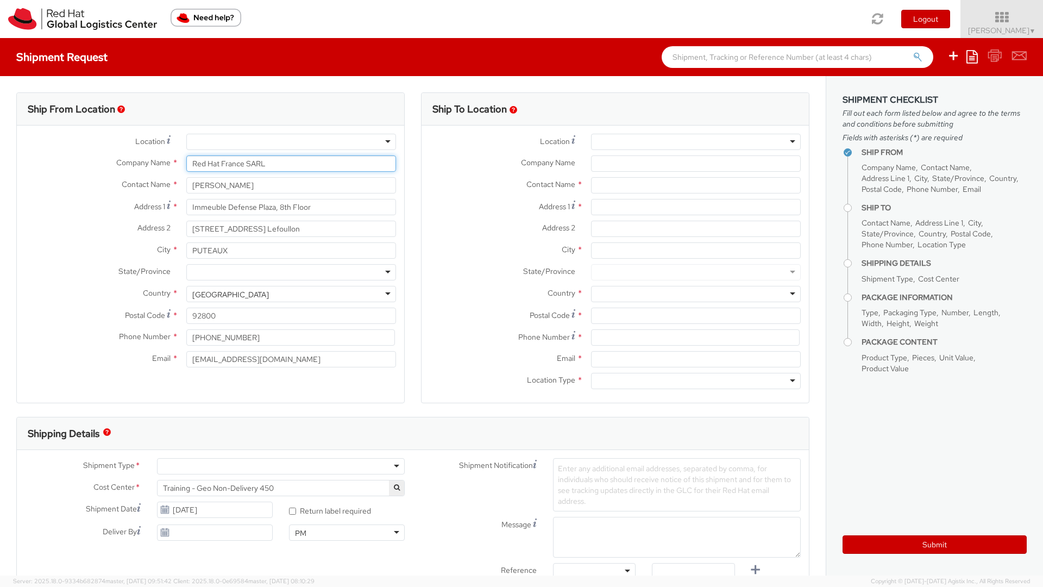
drag, startPoint x: 273, startPoint y: 161, endPoint x: 184, endPoint y: 164, distance: 89.1
click at [184, 164] on div "Red Hat France SARL" at bounding box center [291, 163] width 226 height 16
type input "Red Hat France"
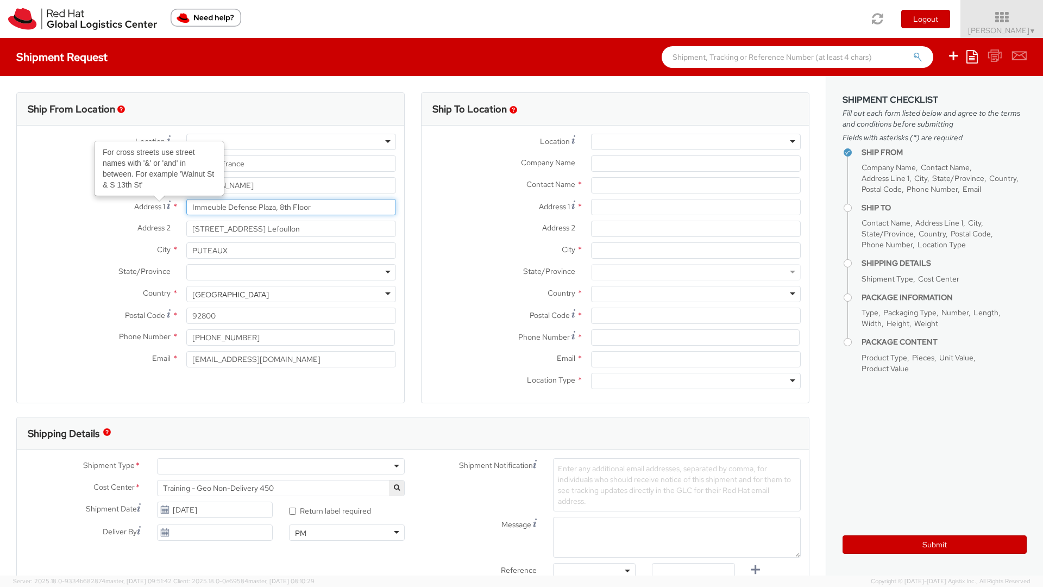
drag, startPoint x: 318, startPoint y: 206, endPoint x: 160, endPoint y: 208, distance: 157.6
click at [160, 208] on div "Address 1 For cross streets use street names with '&' or 'and' in between. For …" at bounding box center [210, 207] width 387 height 16
type input "[STREET_ADDRESS]"
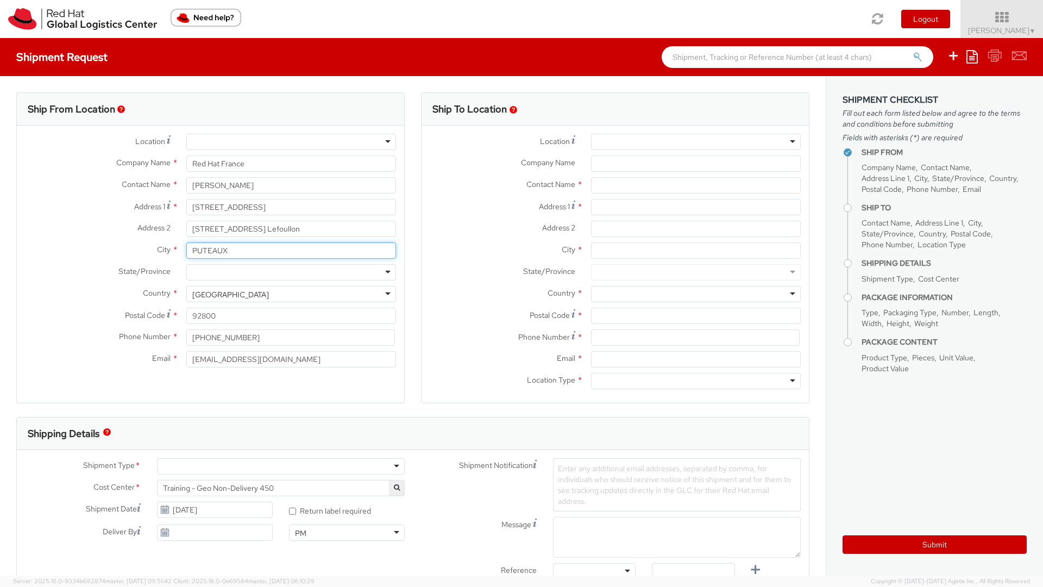
type input "MAISONS-ALFORT"
type input "94700"
type input "0674909849"
type input "[EMAIL_ADDRESS][DOMAIN_NAME]"
drag, startPoint x: 307, startPoint y: 228, endPoint x: 199, endPoint y: 219, distance: 108.4
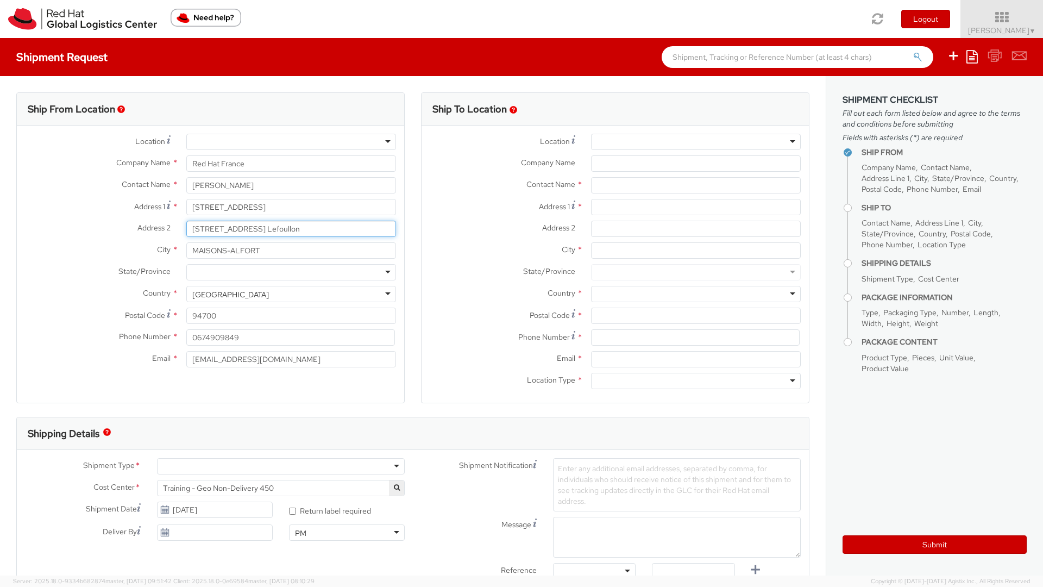
click at [199, 219] on div "Location * RH - Amsterdam - MSO RH - Amsterdam Data Center RH - Ashburn Data Ce…" at bounding box center [210, 253] width 387 height 239
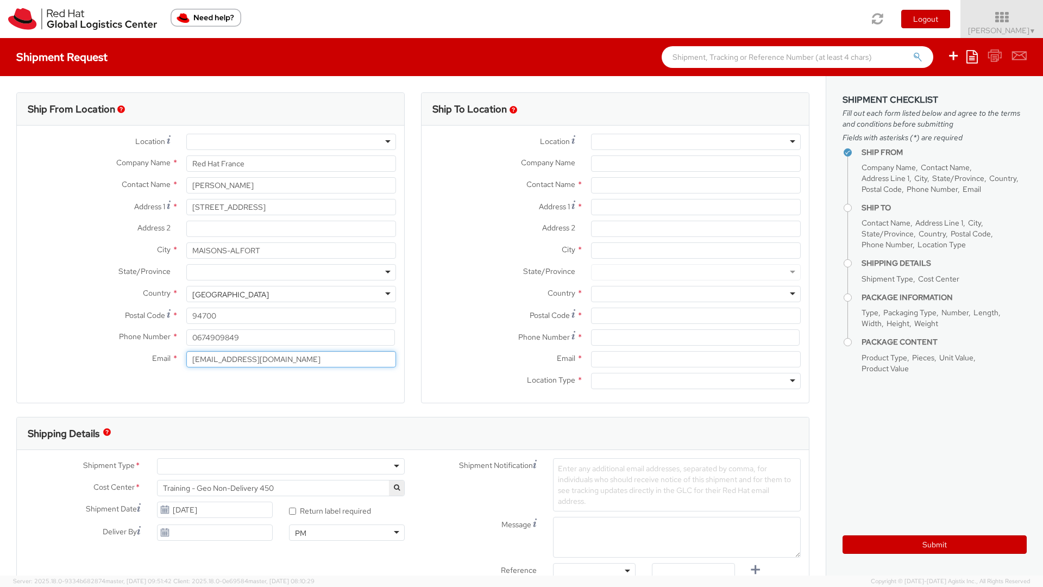
drag, startPoint x: 281, startPoint y: 357, endPoint x: 132, endPoint y: 363, distance: 149.0
click at [132, 363] on div "Email * alexia.prunet@gmail.com" at bounding box center [210, 359] width 387 height 16
type input "[EMAIL_ADDRESS][DOMAIN_NAME]"
click at [185, 404] on div "Ship From Location Location * RH - Amsterdam - MSO RH - Amsterdam Data Center R…" at bounding box center [210, 254] width 388 height 324
click at [628, 136] on div at bounding box center [696, 142] width 210 height 16
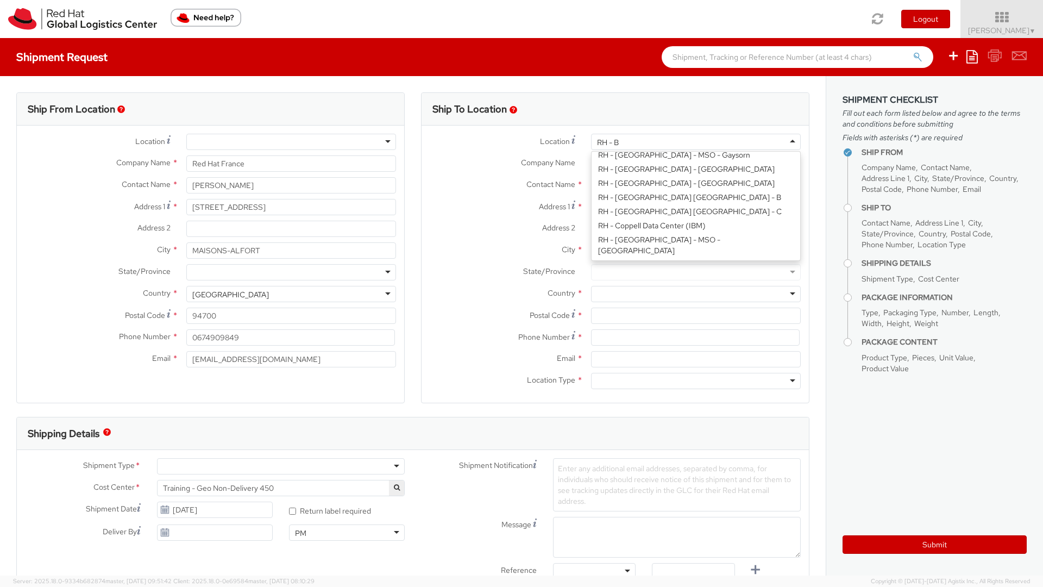
scroll to position [3, 0]
type input "RH - Brn"
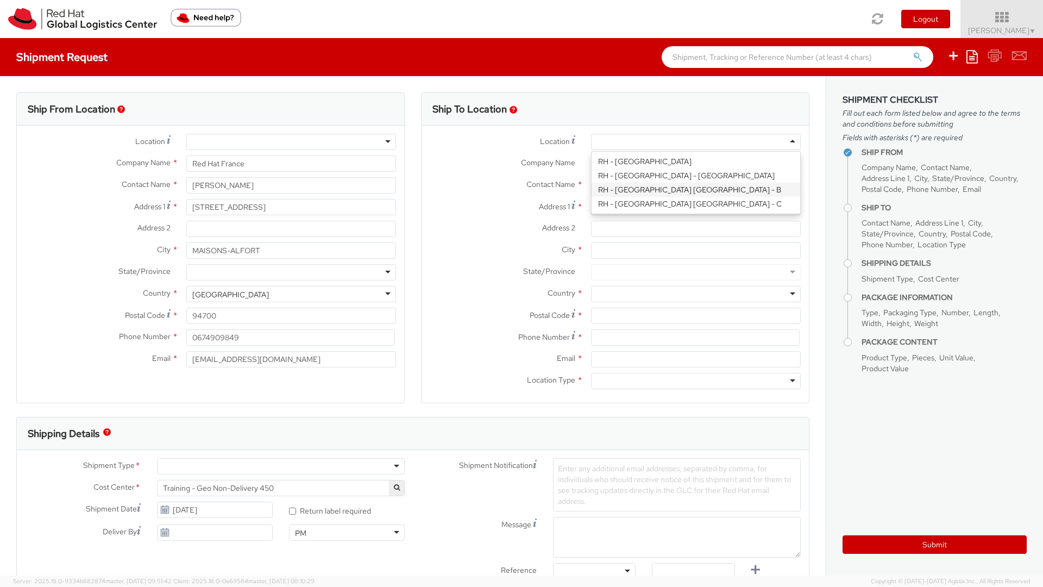
type input "Red Hat Czech s.r.o."
type input "Purkynova 647/111"
type input "[GEOGRAPHIC_DATA]"
type input "621 00"
type input "420 532 294 555"
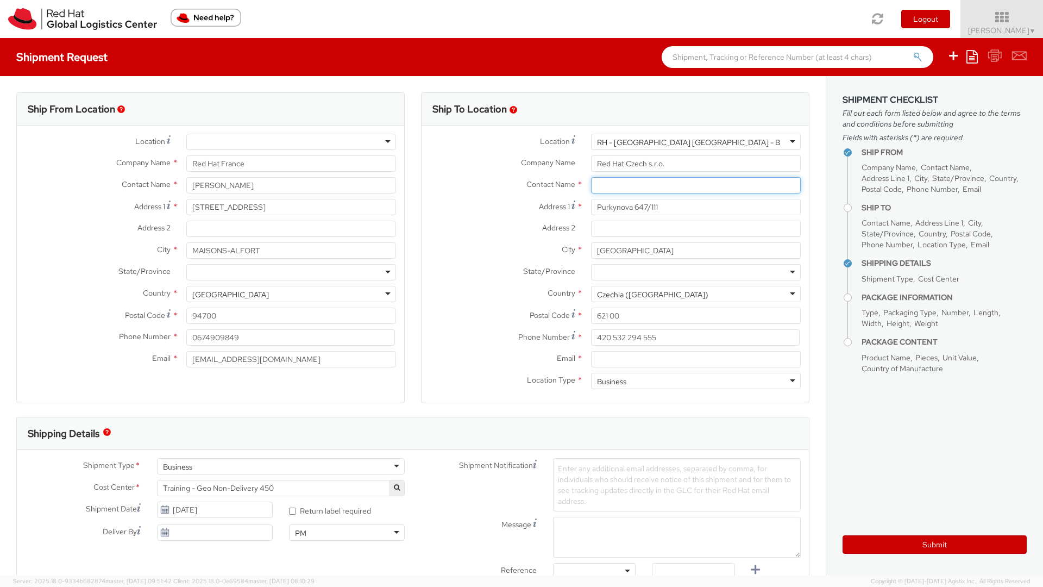
click at [644, 183] on input "text" at bounding box center [696, 185] width 210 height 16
type input "IT - Endpoint Systems"
click at [603, 357] on input "Email *" at bounding box center [696, 359] width 210 height 16
type input "l"
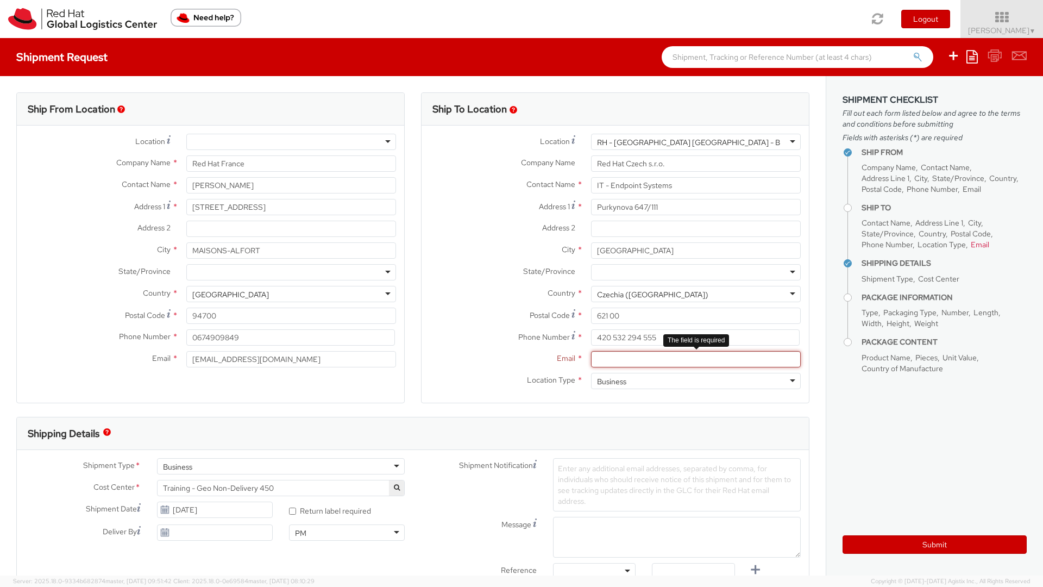
paste input "[EMAIL_ADDRESS][DOMAIN_NAME]"
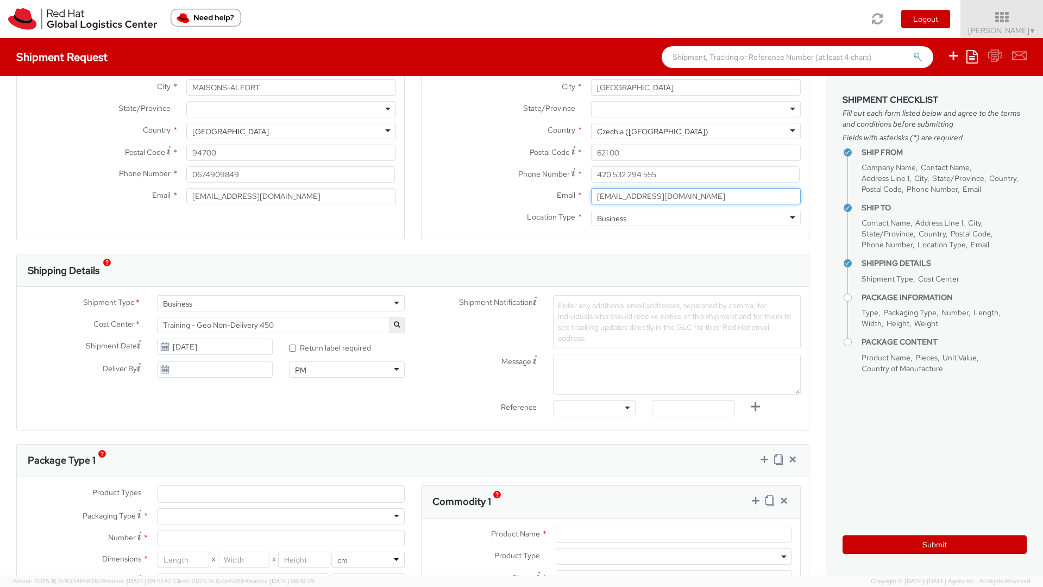
scroll to position [172, 0]
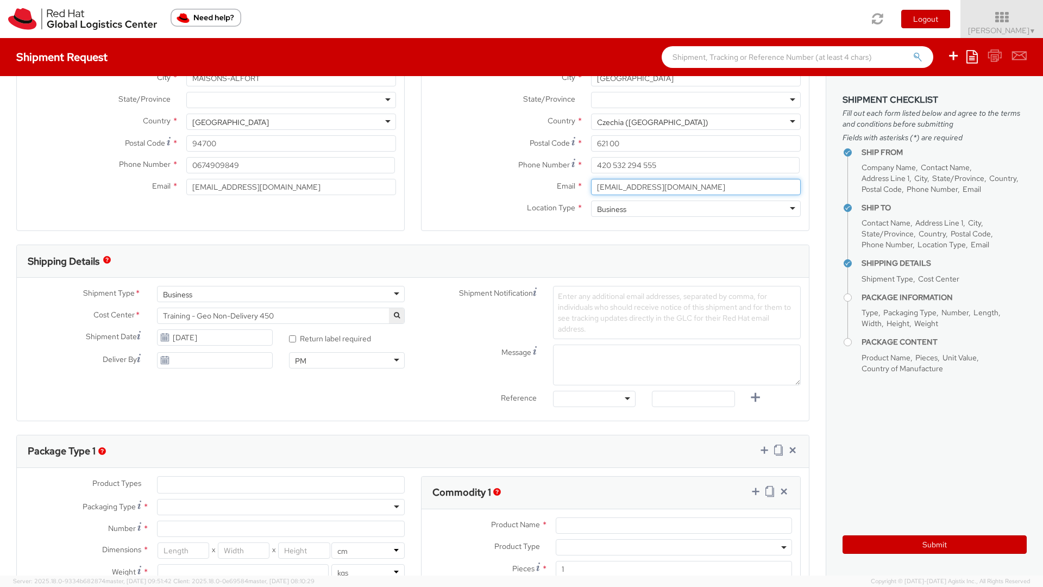
type input "[EMAIL_ADDRESS][DOMAIN_NAME]"
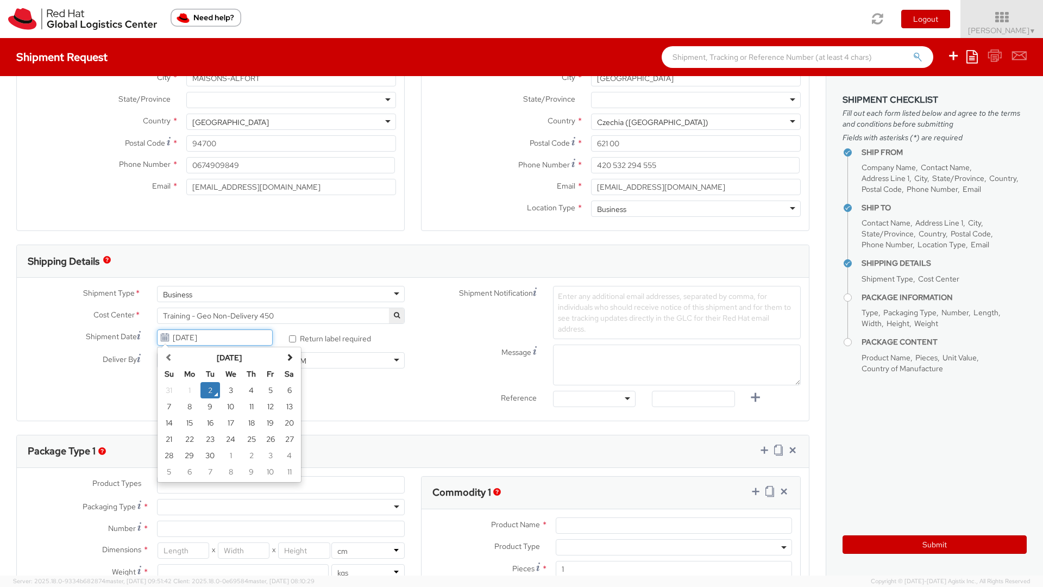
click at [263, 337] on input "09/02/2025" at bounding box center [215, 337] width 116 height 16
click at [230, 390] on td "3" at bounding box center [231, 390] width 22 height 16
type input "[DATE]"
click at [292, 341] on input "* Return label required" at bounding box center [292, 338] width 7 height 7
checkbox input "true"
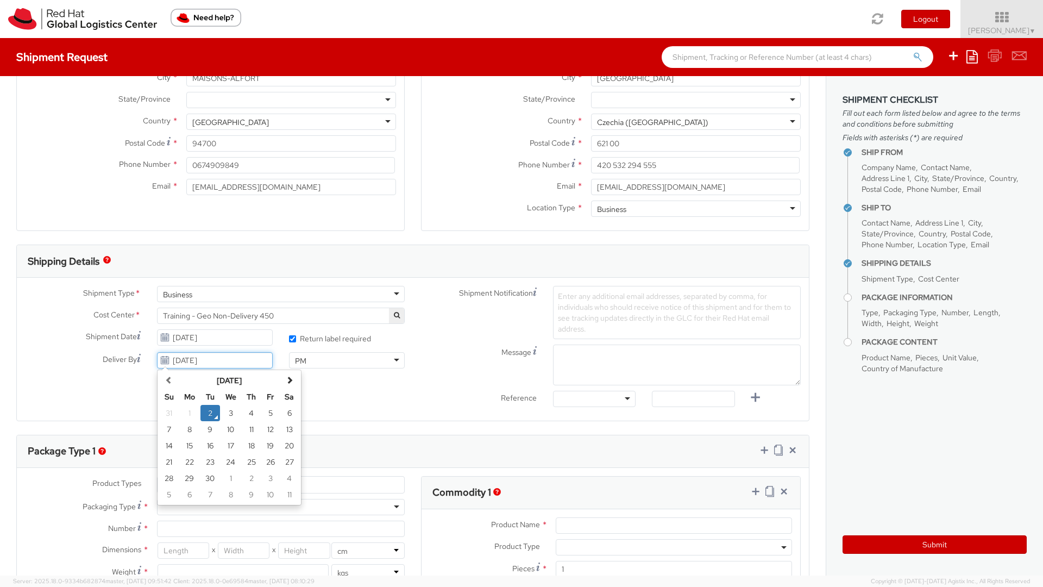
click at [215, 359] on input "09/02/2025" at bounding box center [215, 360] width 116 height 16
click at [262, 412] on td "5" at bounding box center [270, 413] width 19 height 16
type input "[DATE]"
click at [597, 296] on span "Enter any additional email addresses, separated by comma, for individuals who s…" at bounding box center [674, 312] width 233 height 42
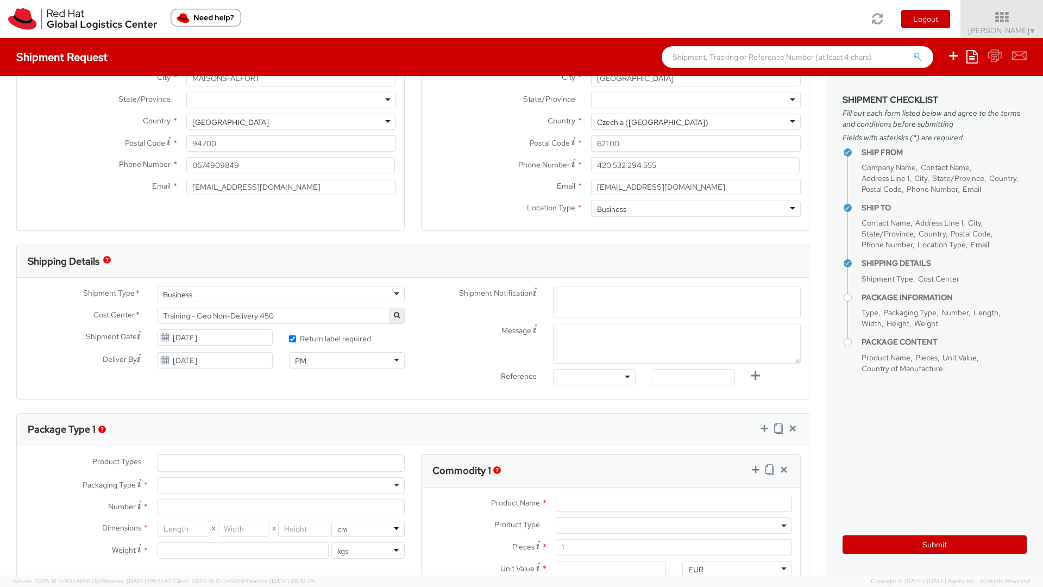
paste input "[EMAIL_ADDRESS][DOMAIN_NAME]"
type input "[EMAIL_ADDRESS][DOMAIN_NAME]"
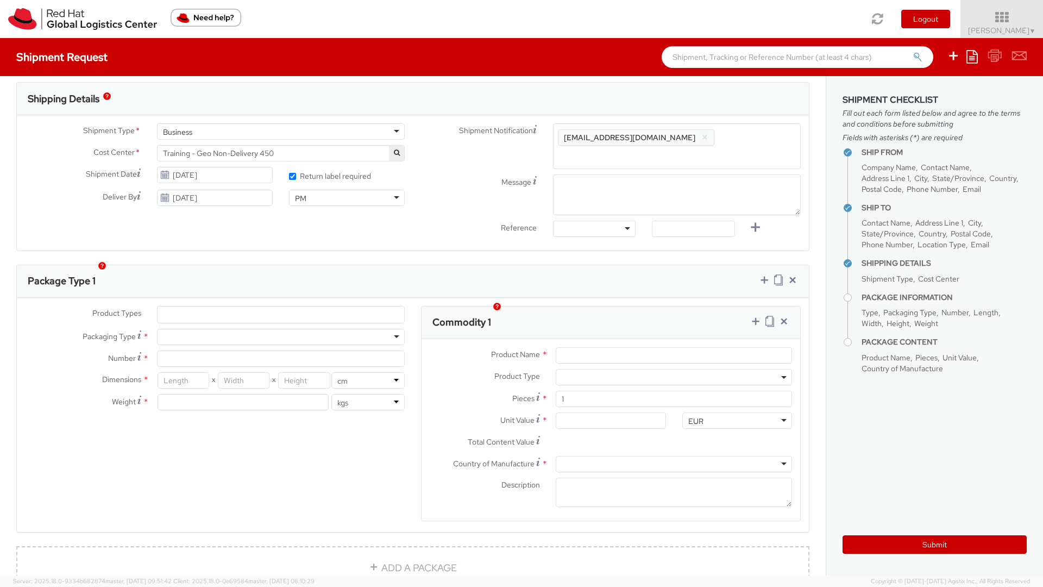
scroll to position [341, 0]
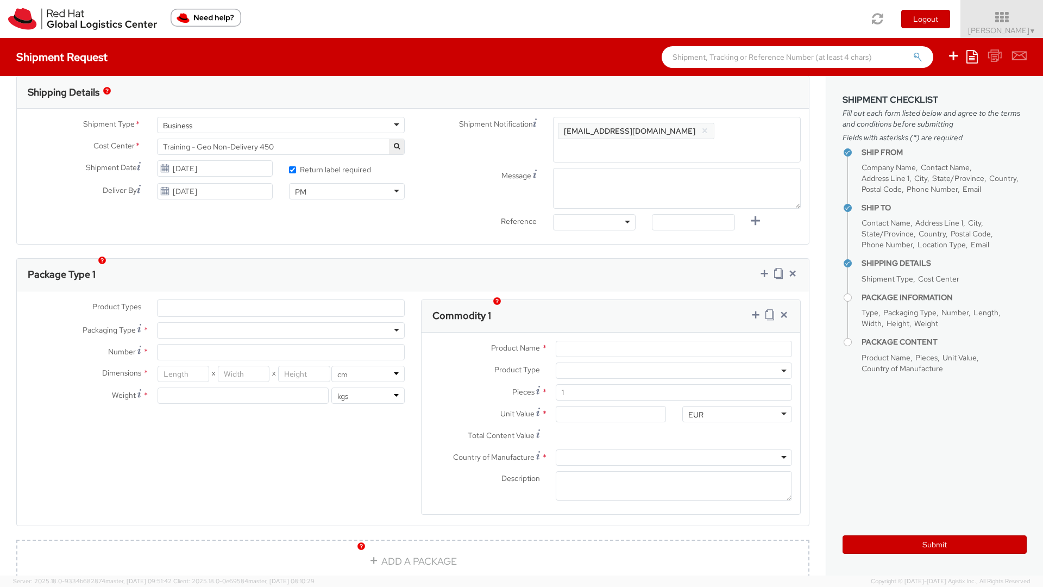
click at [186, 300] on ul at bounding box center [281, 308] width 247 height 16
click at [185, 300] on ul at bounding box center [281, 308] width 247 height 16
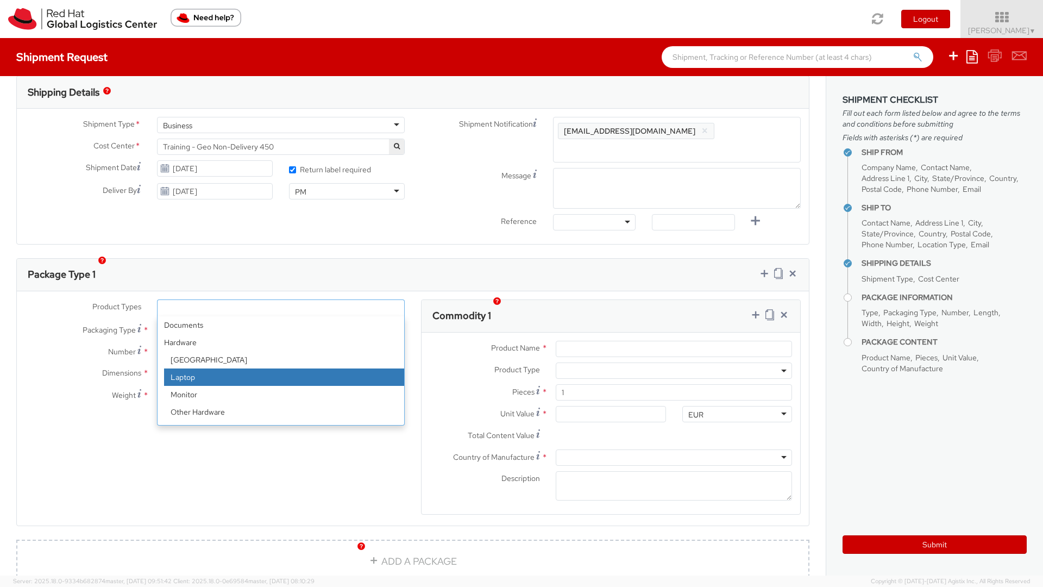
select select "LAPTOP"
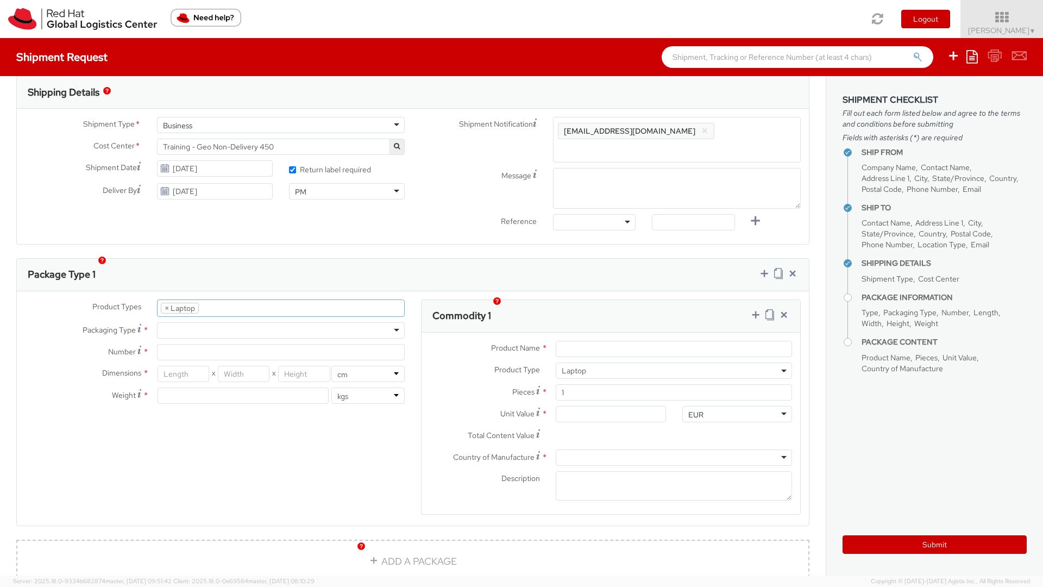
select select "LAPTOP"
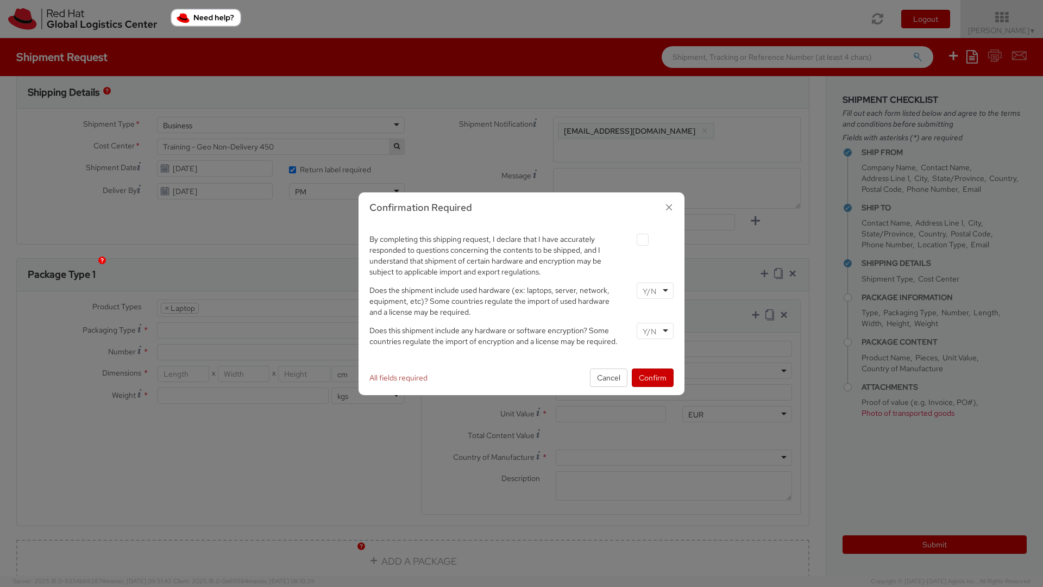
click at [656, 292] on input "select-one" at bounding box center [651, 291] width 16 height 11
click at [652, 334] on input "select-one" at bounding box center [651, 331] width 16 height 11
click at [651, 377] on button "Confirm" at bounding box center [653, 377] width 42 height 18
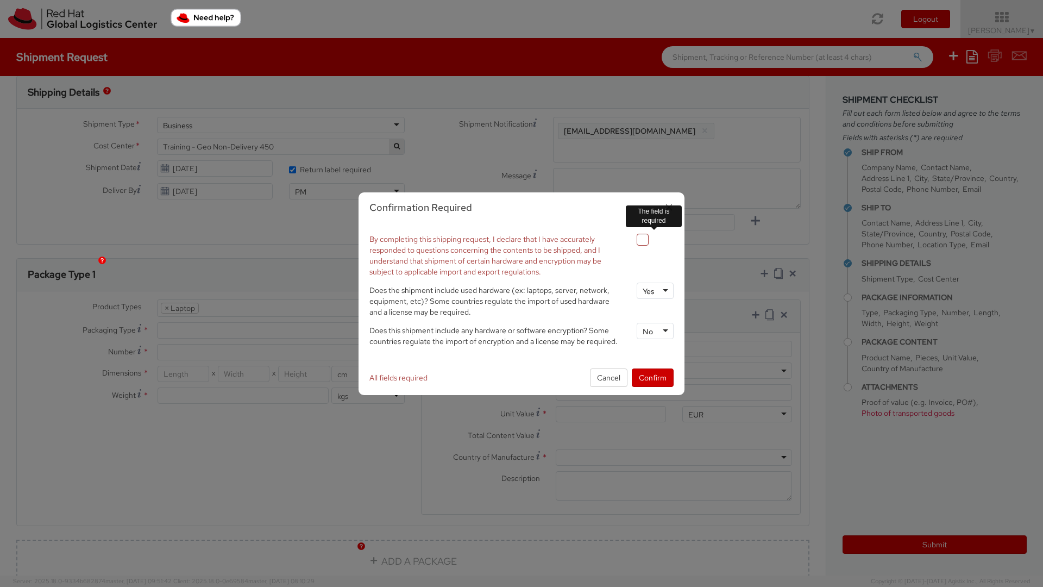
click at [645, 240] on label at bounding box center [643, 240] width 12 height 12
click at [633, 240] on input "checkbox" at bounding box center [629, 239] width 7 height 7
checkbox input "true"
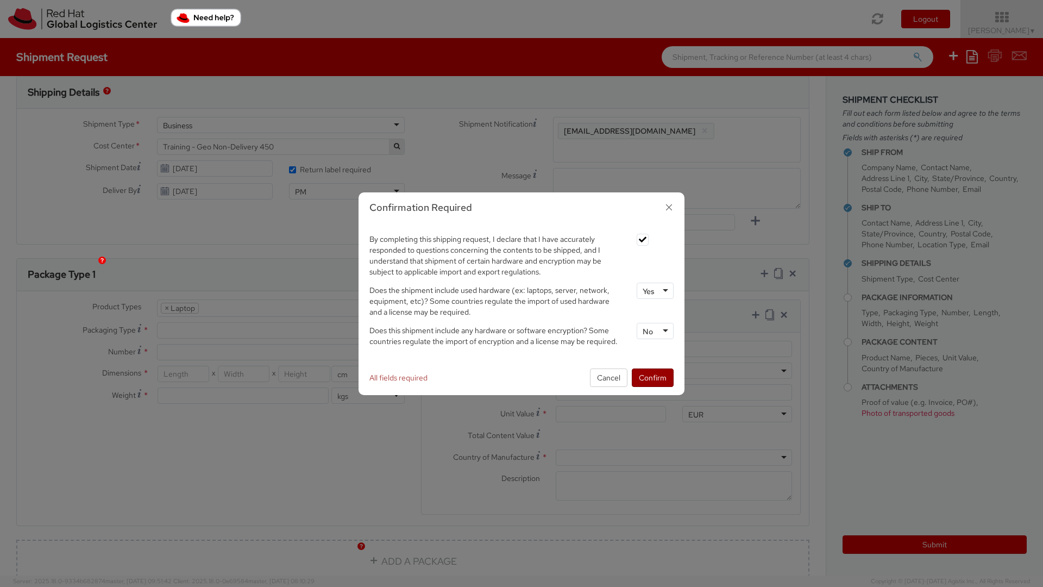
click at [658, 377] on button "Confirm" at bounding box center [653, 377] width 42 height 18
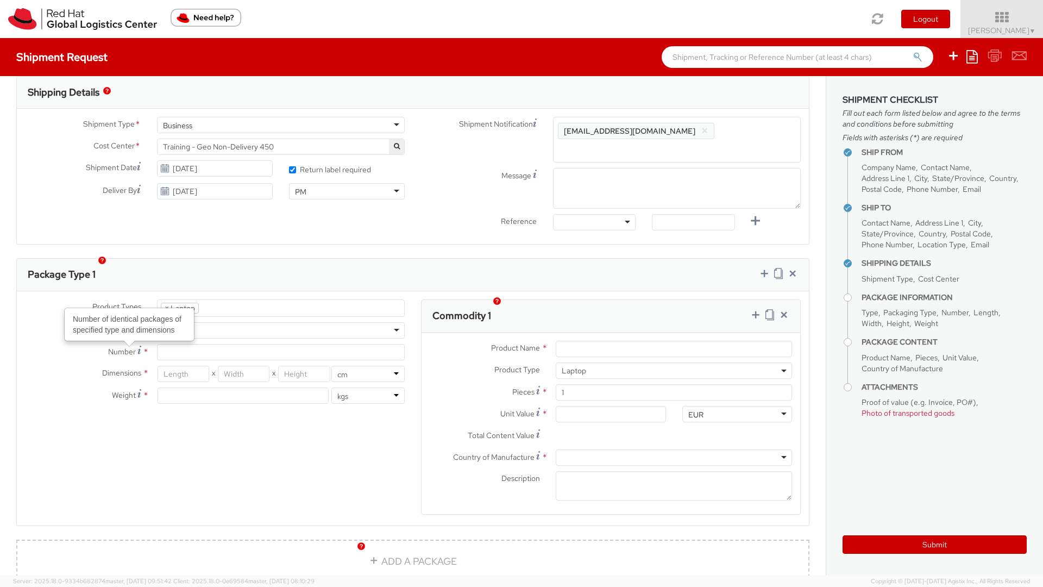
click at [204, 322] on div at bounding box center [281, 330] width 248 height 16
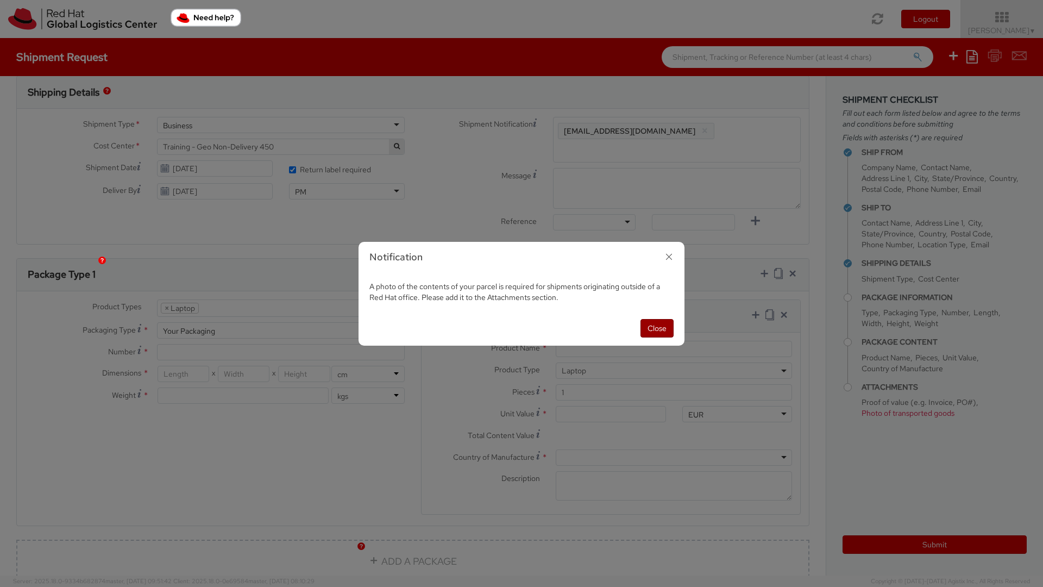
click at [655, 328] on button "Close" at bounding box center [657, 328] width 33 height 18
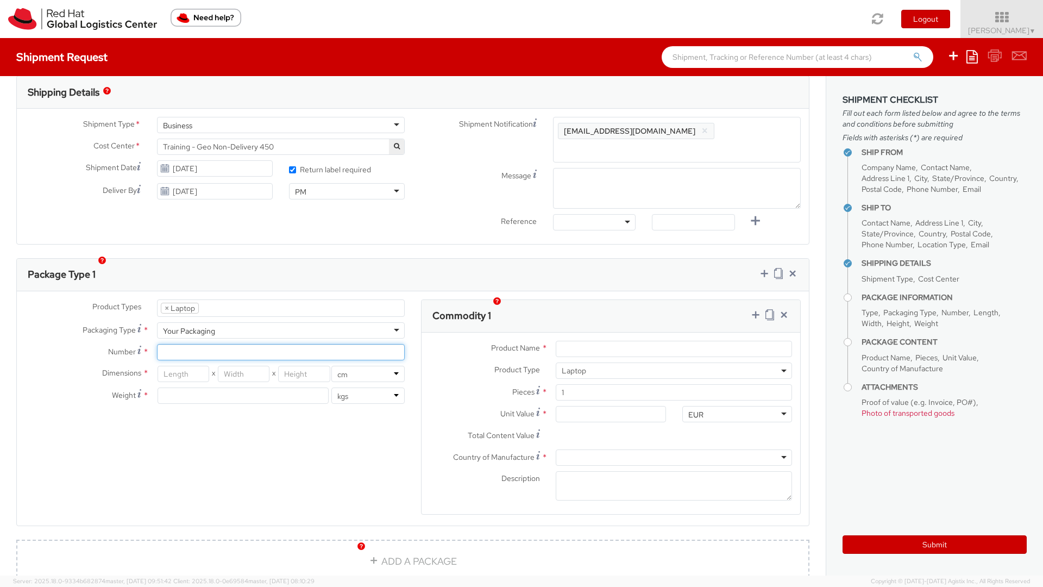
click at [173, 344] on input "Number *" at bounding box center [281, 352] width 248 height 16
type input "1"
click at [183, 366] on input "number" at bounding box center [184, 374] width 52 height 16
type input "44"
type input "8"
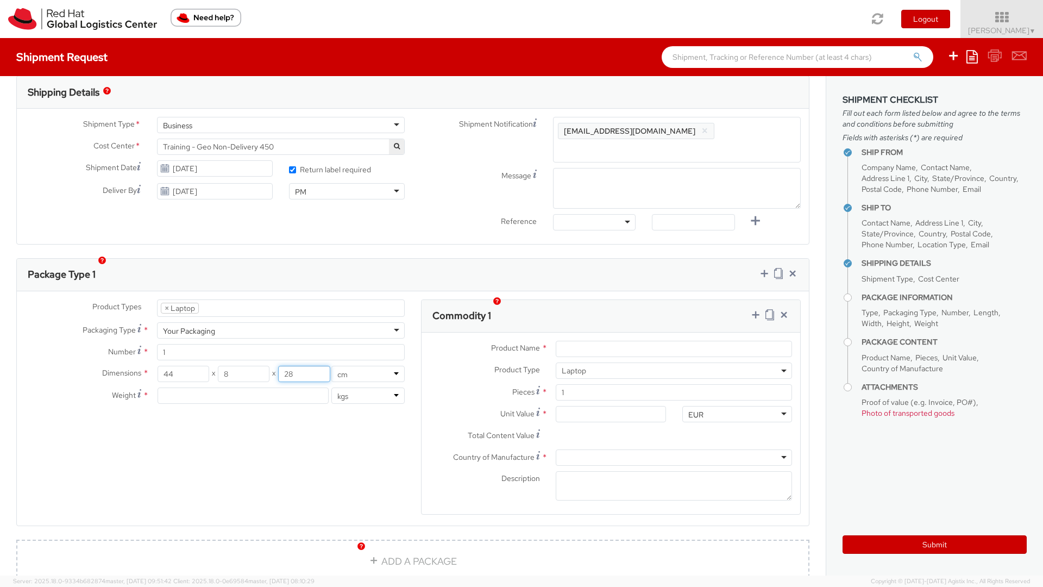
type input "28"
click at [172, 387] on input "number" at bounding box center [243, 395] width 171 height 16
type input "3"
click at [210, 442] on div "Product Types * Documents Docking Station Laptop Monitor Other Hardware Server …" at bounding box center [413, 413] width 792 height 229
click at [580, 341] on input "Product Name *" at bounding box center [674, 349] width 236 height 16
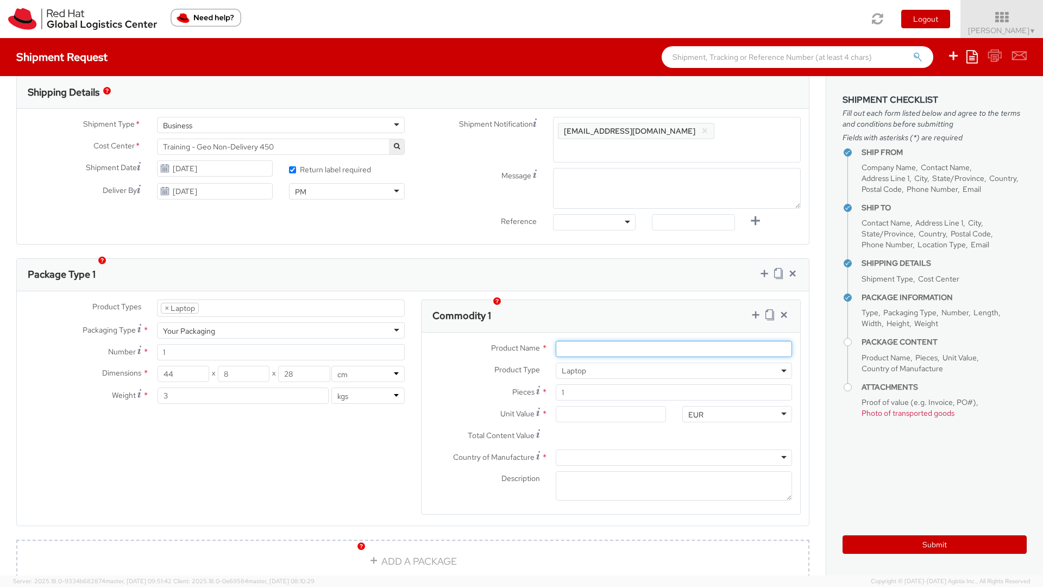
click at [580, 341] on input "Product Name *" at bounding box center [674, 349] width 236 height 16
drag, startPoint x: 590, startPoint y: 336, endPoint x: 555, endPoint y: 336, distance: 35.3
click at [555, 341] on div "Charger" at bounding box center [674, 349] width 253 height 16
type input "Lenovo Thinkpad X1"
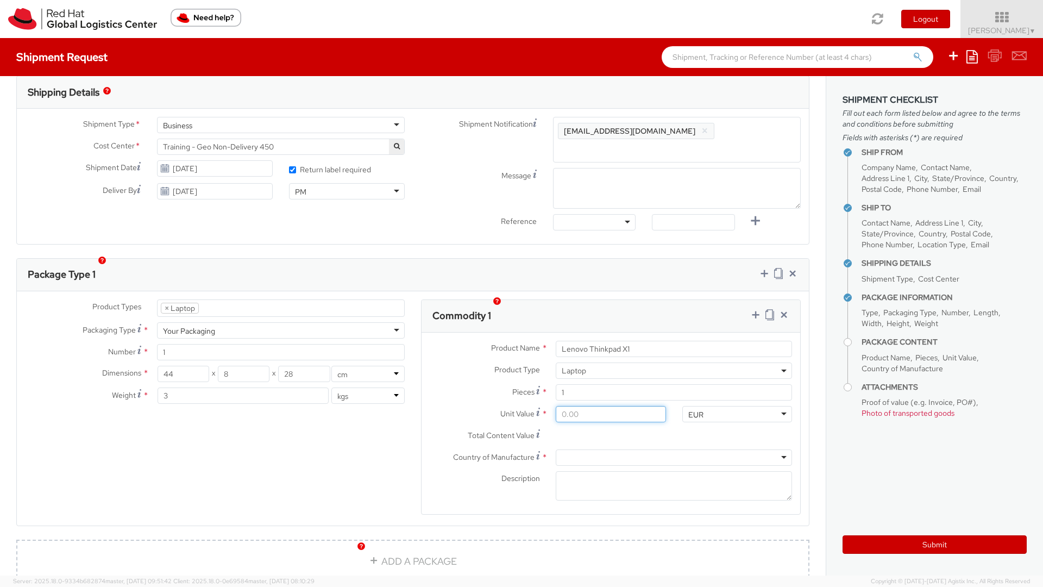
click at [574, 406] on input "Unit Value *" at bounding box center [611, 414] width 110 height 16
drag, startPoint x: 596, startPoint y: 398, endPoint x: 549, endPoint y: 398, distance: 47.3
click at [549, 406] on div at bounding box center [611, 414] width 126 height 16
type input "5.00"
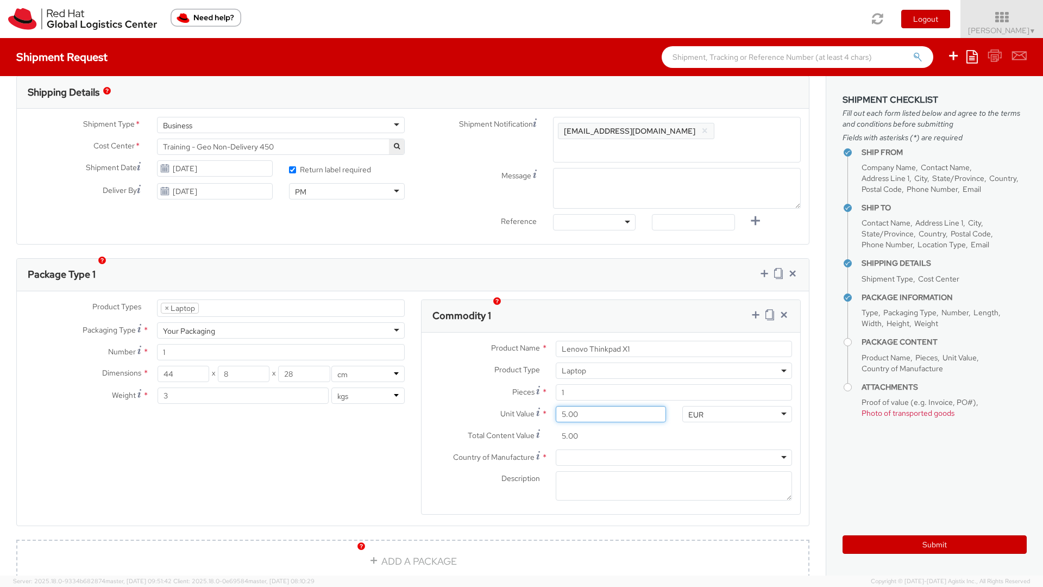
type input "50.00"
type input "500.00"
click at [584, 449] on div at bounding box center [674, 457] width 236 height 16
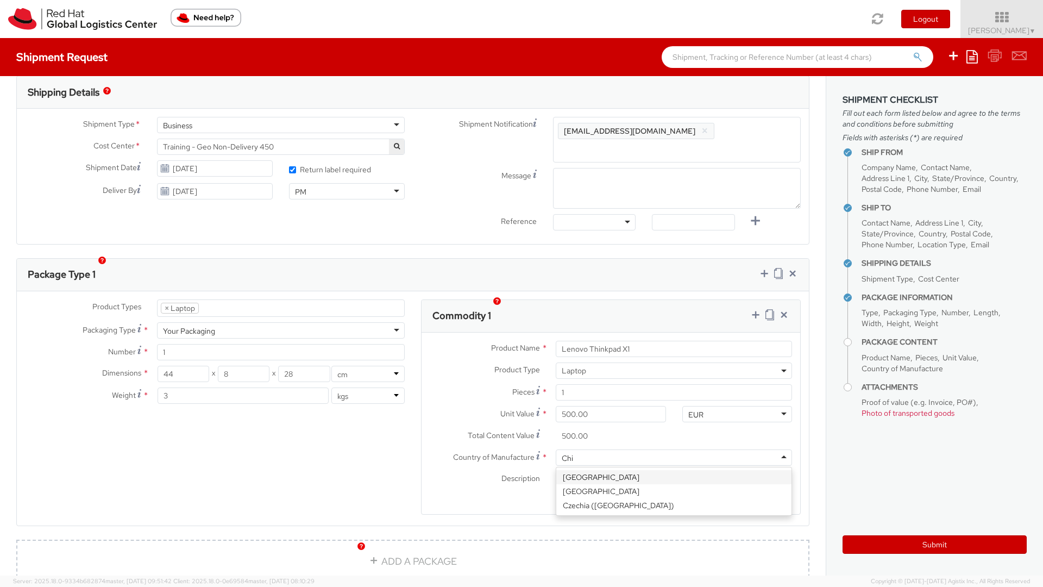
type input "Chin"
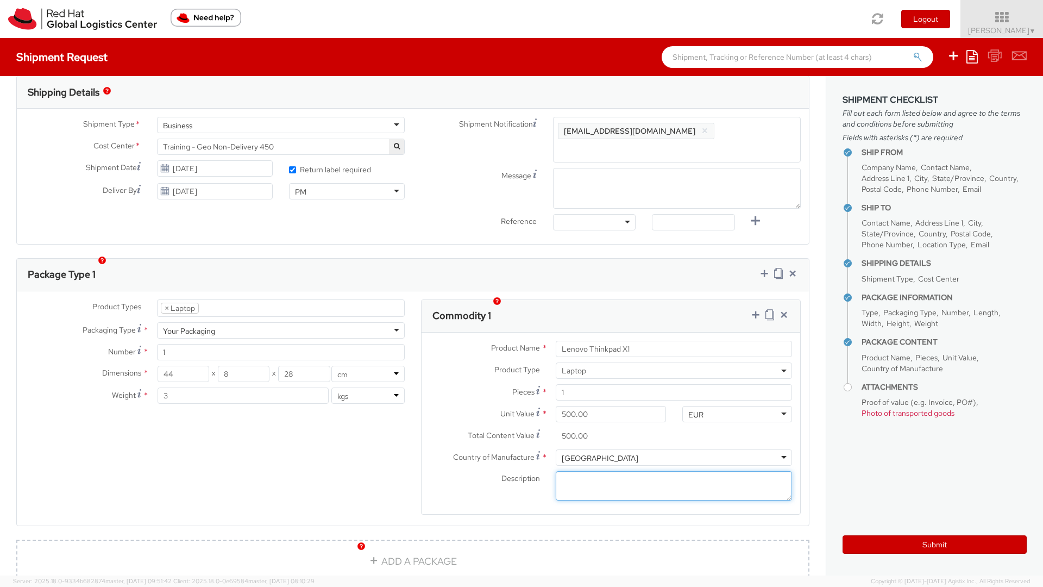
click at [574, 471] on textarea "Description *" at bounding box center [674, 486] width 236 height 30
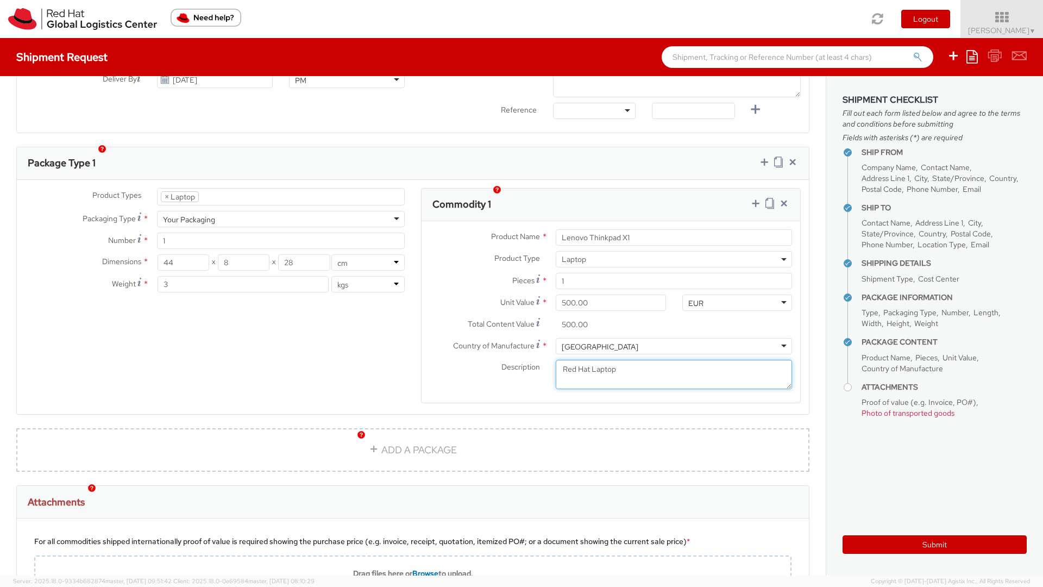
scroll to position [455, 0]
type textarea "Red Hat Laptop"
click at [756, 196] on icon at bounding box center [755, 201] width 11 height 11
select select
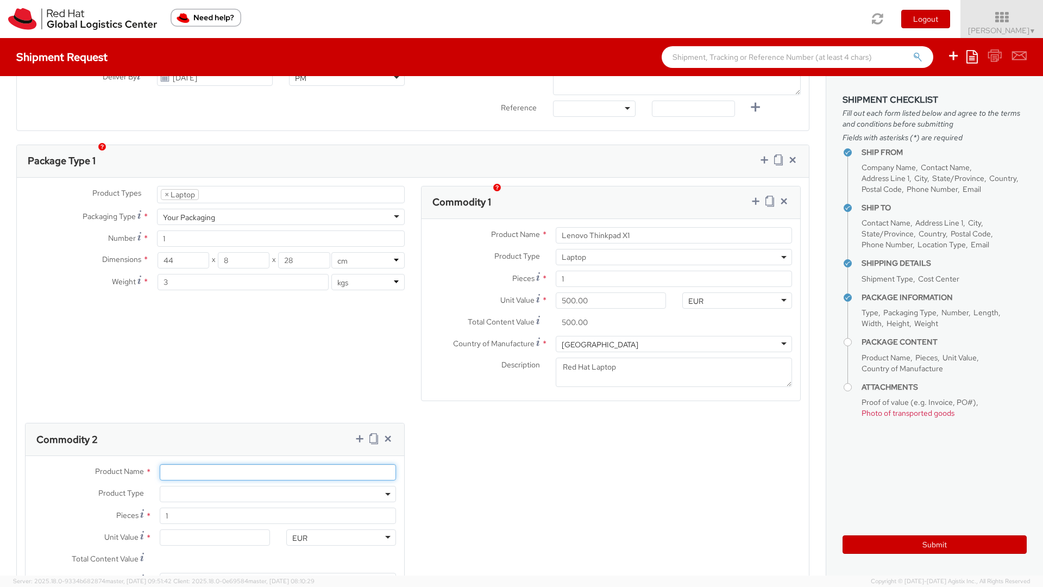
click at [180, 464] on input "Product Name *" at bounding box center [278, 472] width 236 height 16
type input "Lenovo charger"
click at [170, 486] on span at bounding box center [278, 494] width 236 height 16
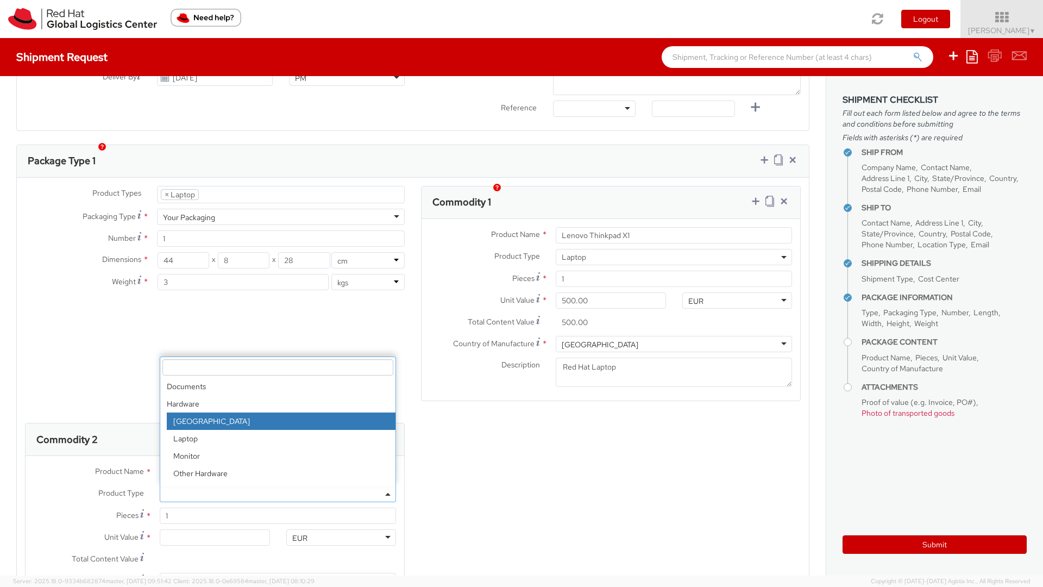
select select "DOC_STATION"
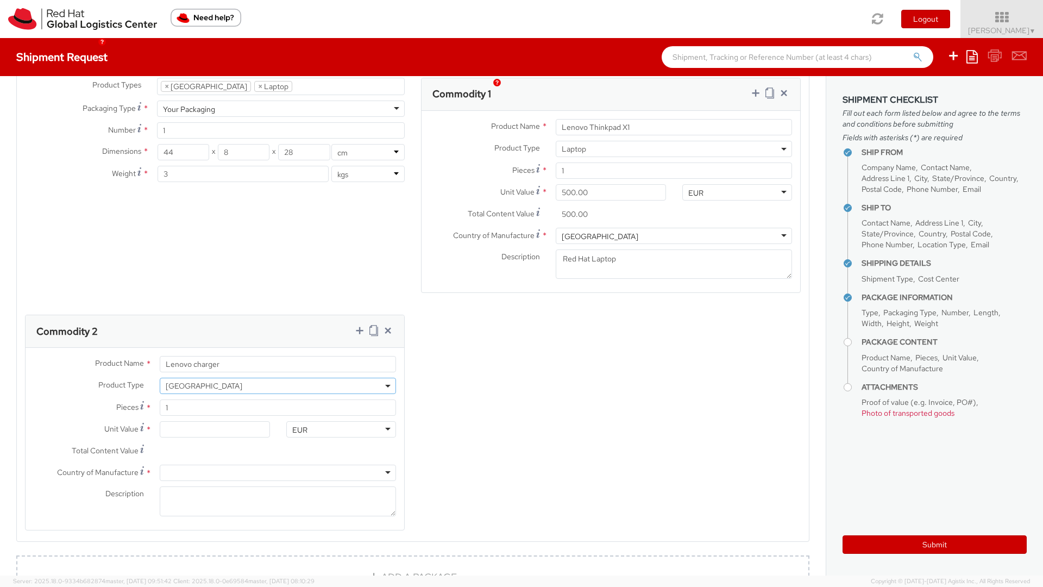
scroll to position [566, 0]
click at [187, 418] on input "Unit Value *" at bounding box center [215, 426] width 110 height 16
type input "1.00"
type input "10.00"
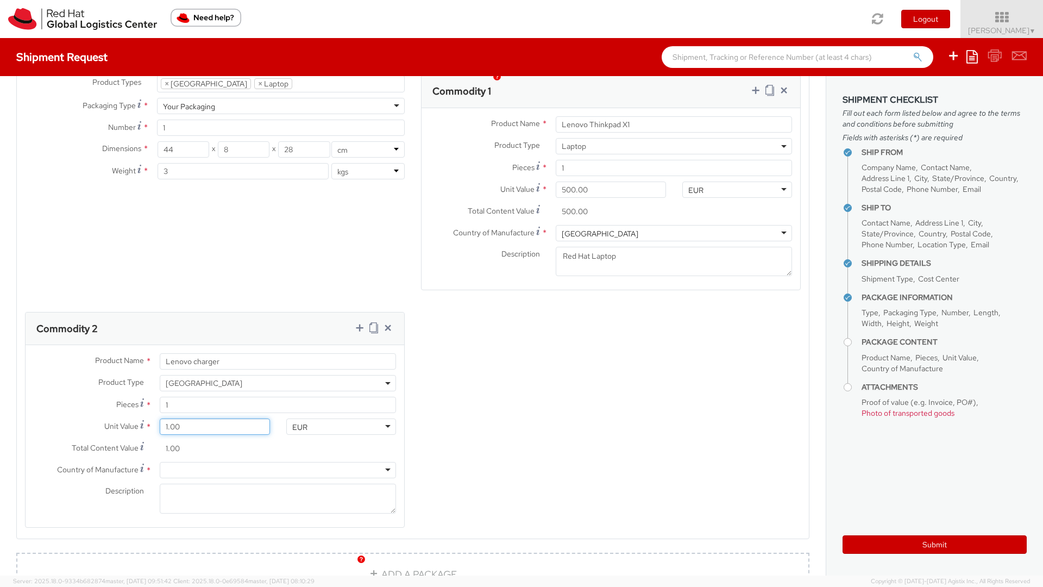
type input "10.00"
type input "100.00"
click at [184, 462] on div at bounding box center [278, 470] width 236 height 16
type input "china"
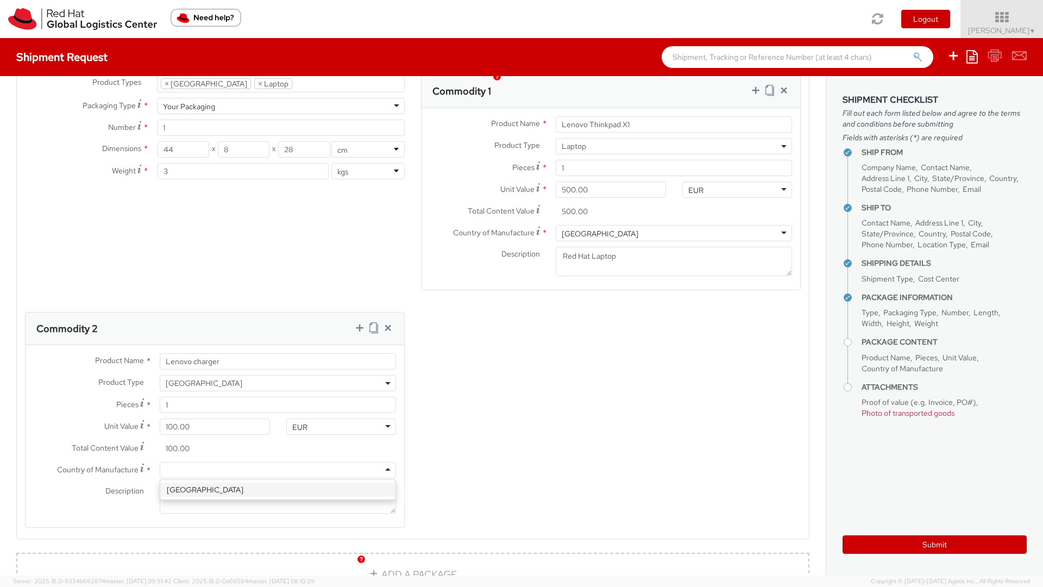
scroll to position [0, 0]
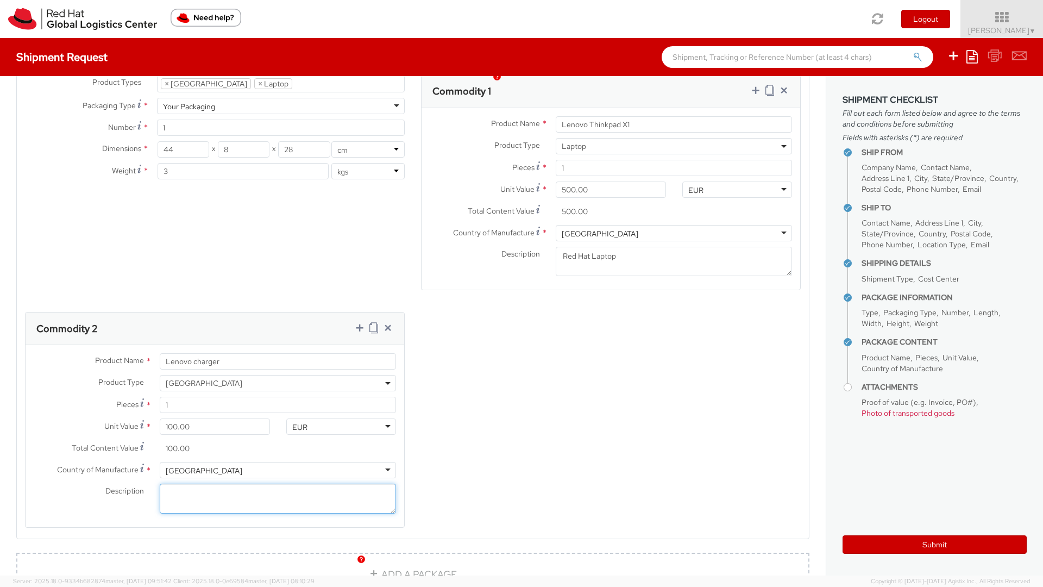
click at [181, 484] on textarea "Description *" at bounding box center [278, 499] width 236 height 30
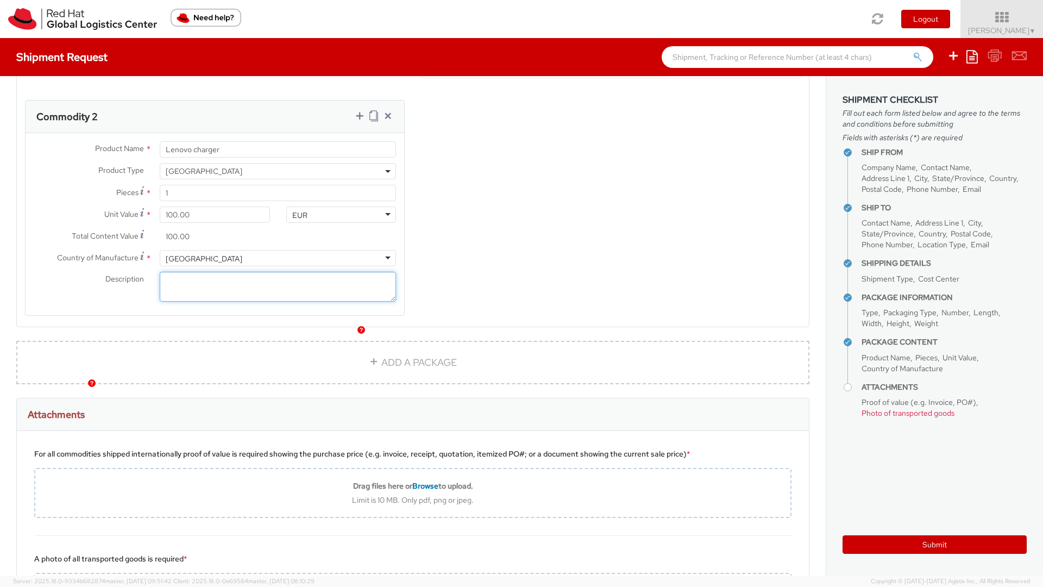
scroll to position [807, 0]
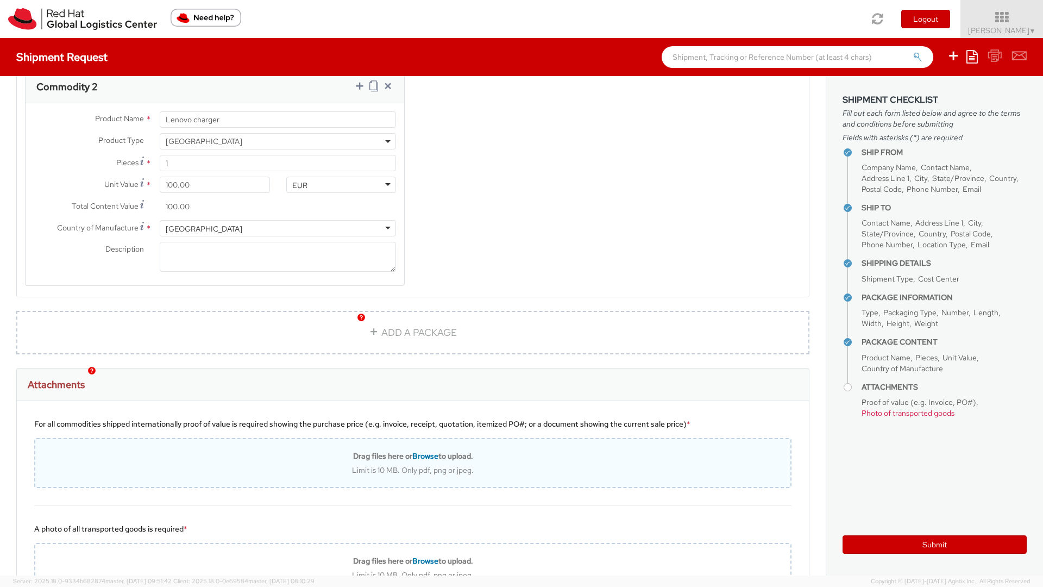
click at [423, 451] on span "Browse" at bounding box center [425, 456] width 26 height 10
type input "C:\fakepath\IMG_1198.jpg"
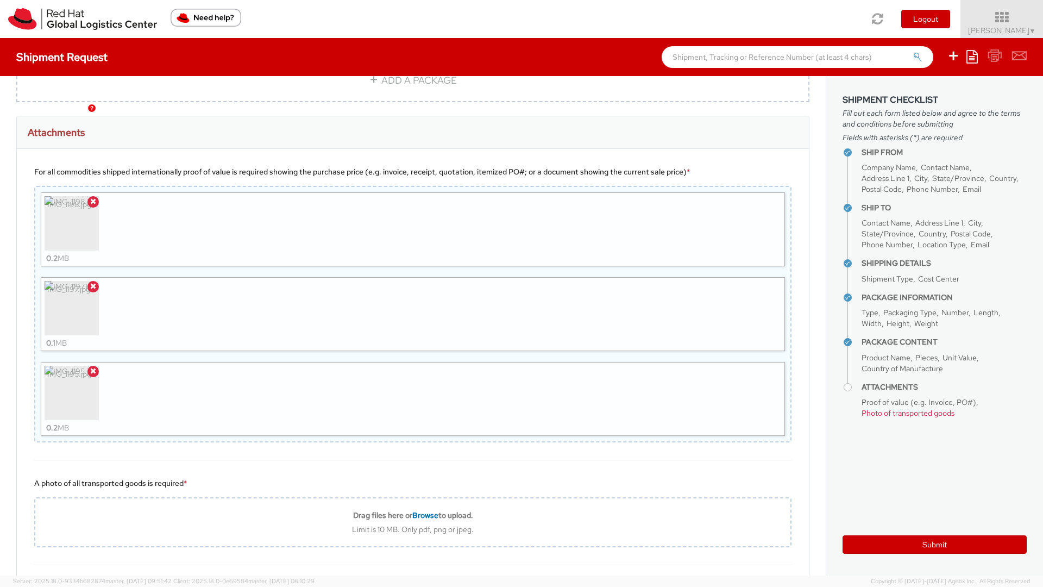
scroll to position [1076, 0]
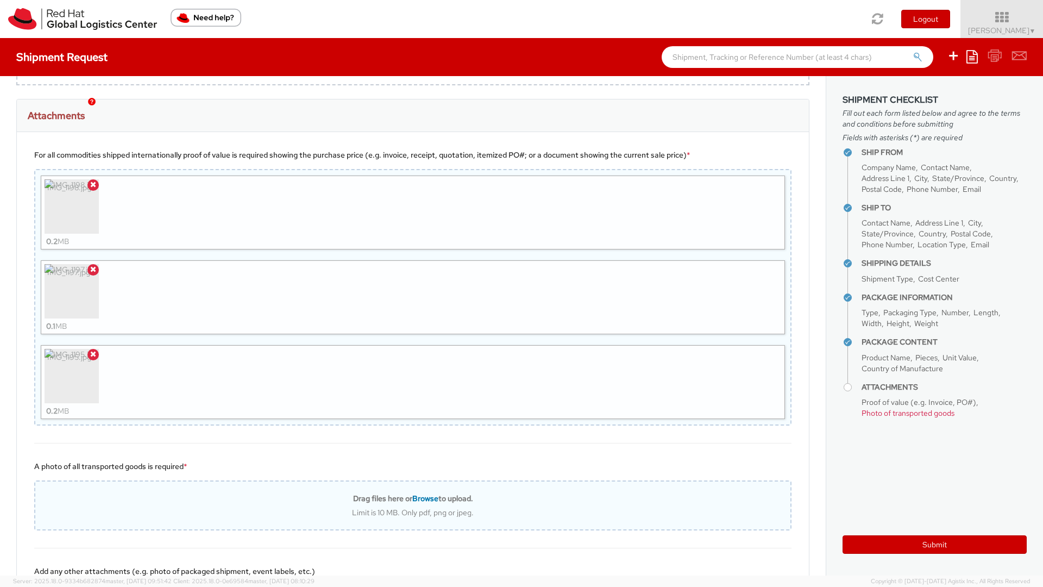
click at [429, 493] on span "Browse" at bounding box center [425, 498] width 26 height 10
type input "C:\fakepath\IMG_1195.jpg"
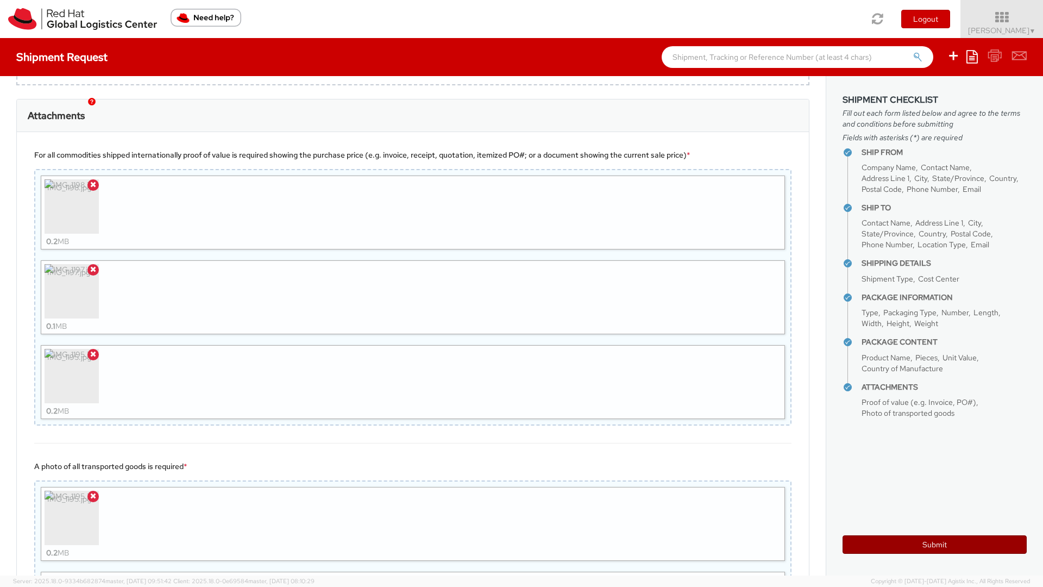
click at [951, 545] on button "Submit" at bounding box center [935, 544] width 184 height 18
